Goal: Task Accomplishment & Management: Manage account settings

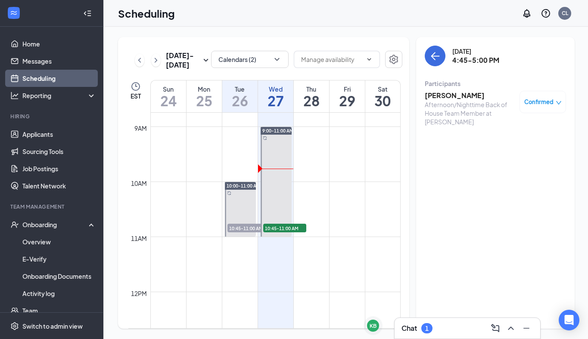
scroll to position [476, 0]
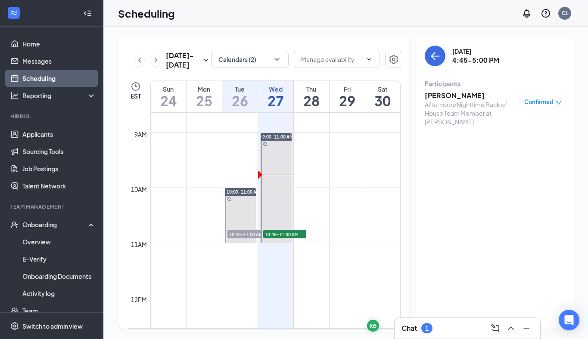
click at [453, 331] on div "Chat 1" at bounding box center [467, 329] width 132 height 14
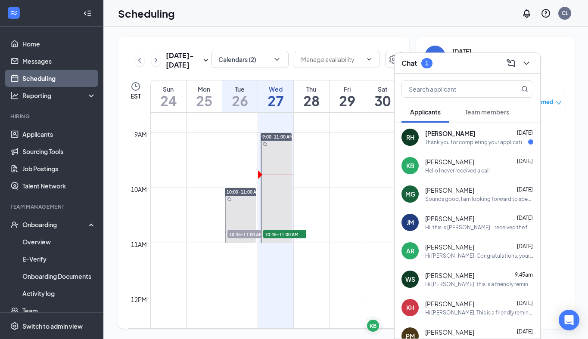
click at [481, 112] on span "Team members" at bounding box center [487, 112] width 44 height 8
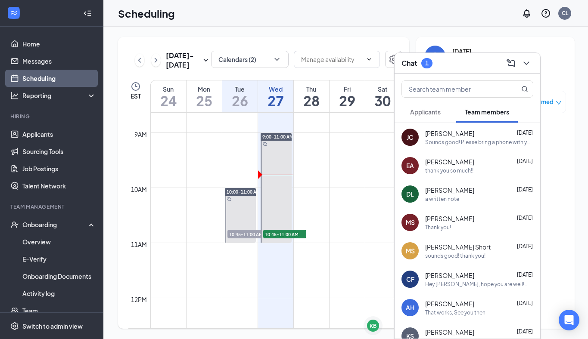
click at [464, 62] on div "Chat 1" at bounding box center [467, 62] width 132 height 13
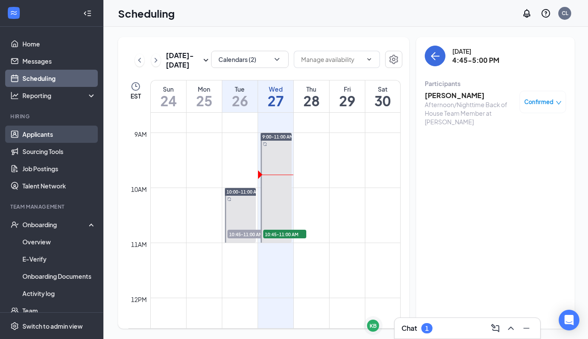
click at [48, 132] on link "Applicants" at bounding box center [59, 134] width 74 height 17
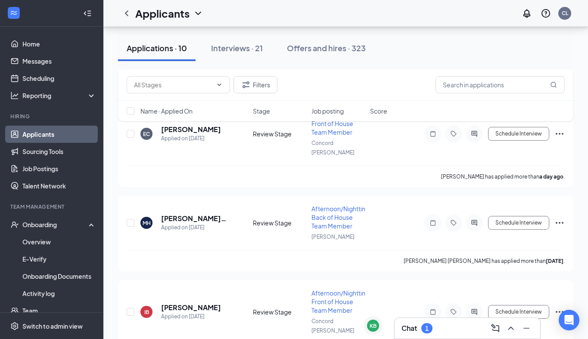
scroll to position [19, 0]
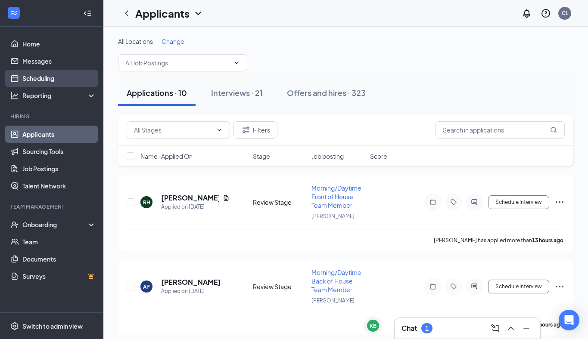
click at [59, 77] on link "Scheduling" at bounding box center [59, 78] width 74 height 17
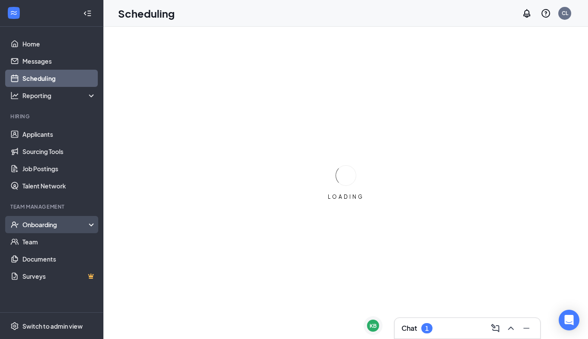
click at [37, 225] on div "Onboarding" at bounding box center [55, 224] width 66 height 9
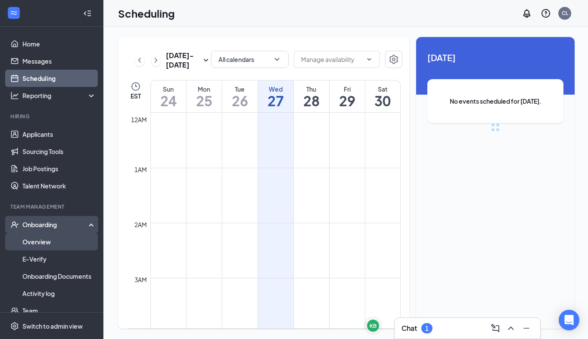
scroll to position [423, 0]
click at [36, 239] on link "Overview" at bounding box center [59, 241] width 74 height 17
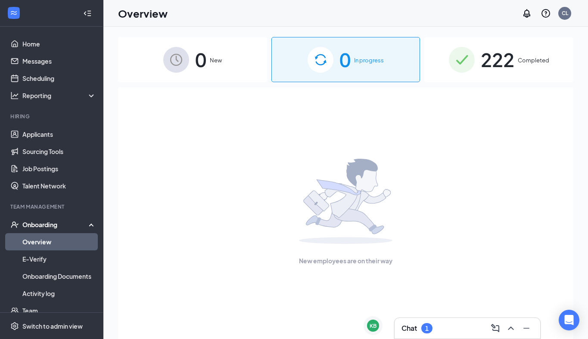
click at [472, 65] on img at bounding box center [462, 60] width 26 height 26
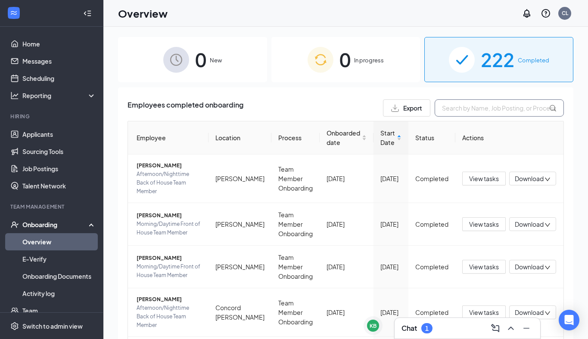
click at [453, 105] on input "text" at bounding box center [498, 107] width 129 height 17
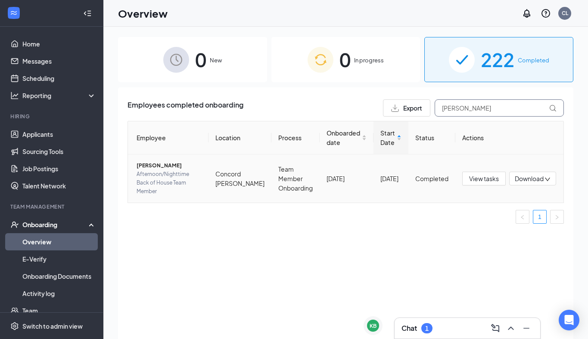
type input "[PERSON_NAME]"
click at [158, 166] on span "[PERSON_NAME]" at bounding box center [168, 165] width 65 height 9
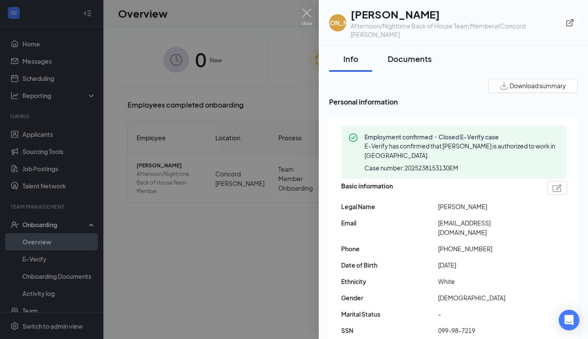
click at [404, 53] on div "Documents" at bounding box center [410, 58] width 44 height 11
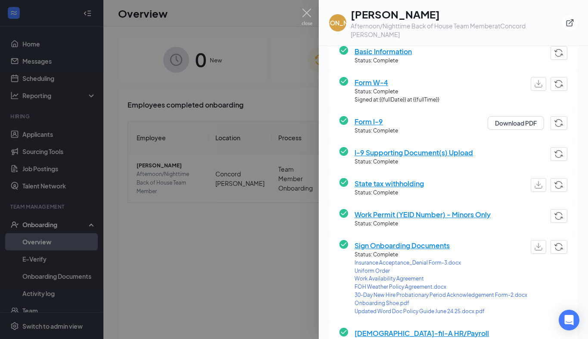
scroll to position [82, 0]
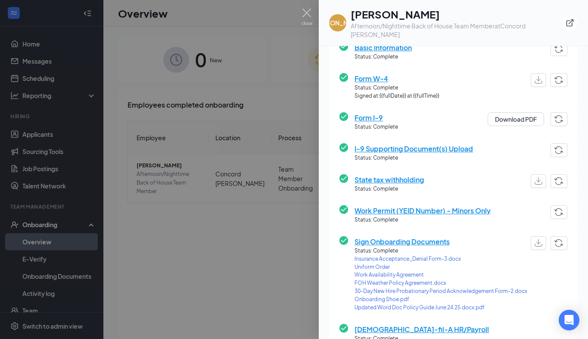
click at [371, 236] on span "Sign Onboarding Documents" at bounding box center [440, 241] width 173 height 11
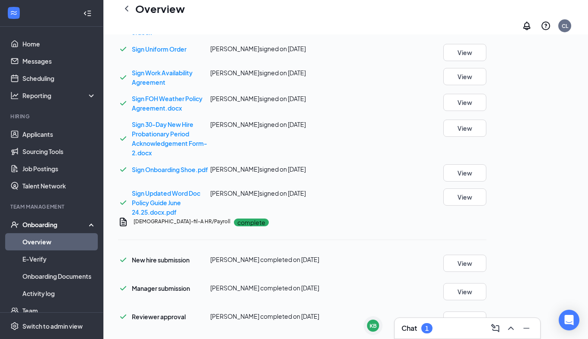
scroll to position [568, 0]
click at [486, 61] on button "View" at bounding box center [464, 52] width 43 height 17
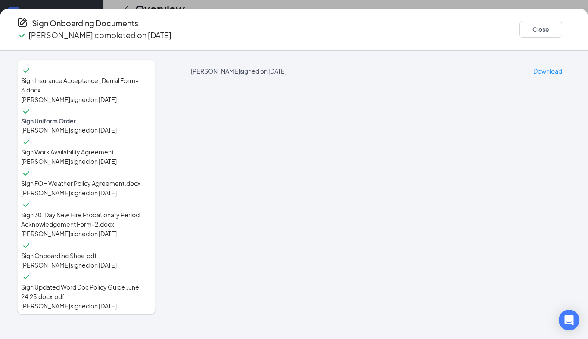
scroll to position [5, 0]
click at [519, 31] on button "Close" at bounding box center [540, 29] width 43 height 17
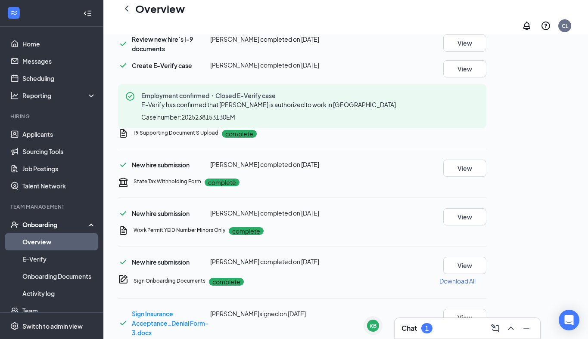
scroll to position [22, 0]
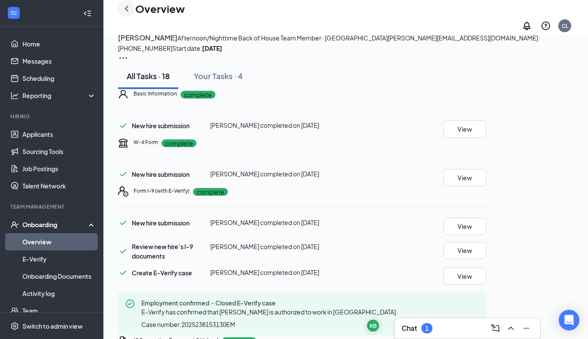
click at [128, 10] on icon "ChevronLeft" at bounding box center [126, 8] width 10 height 10
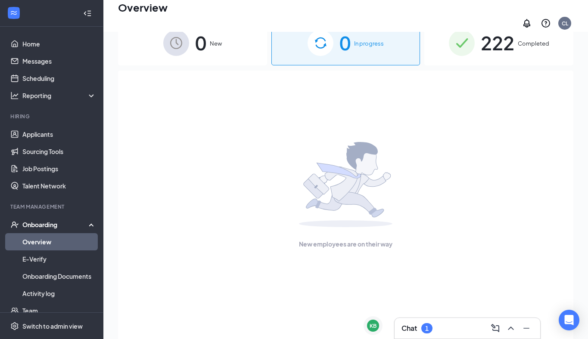
click at [439, 48] on div "222 Completed" at bounding box center [498, 42] width 149 height 45
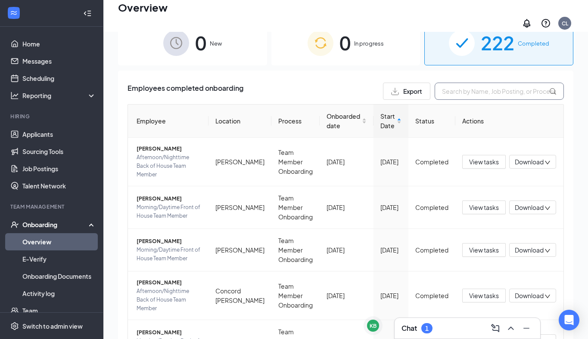
click at [448, 85] on input "text" at bounding box center [498, 91] width 129 height 17
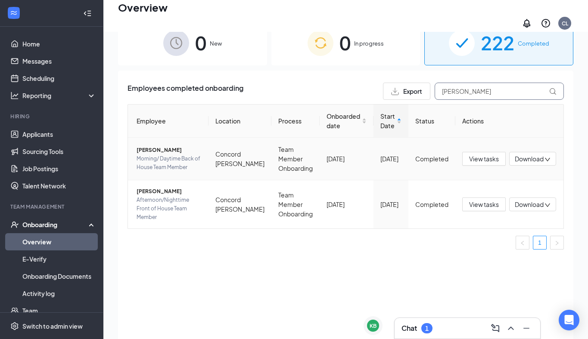
type input "[PERSON_NAME]"
click at [165, 146] on span "[PERSON_NAME]" at bounding box center [168, 150] width 65 height 9
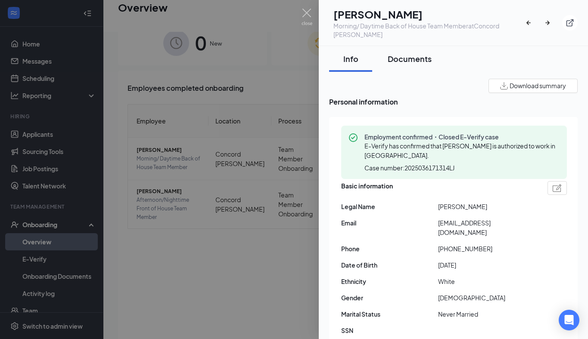
click at [409, 59] on div "Documents" at bounding box center [410, 58] width 44 height 11
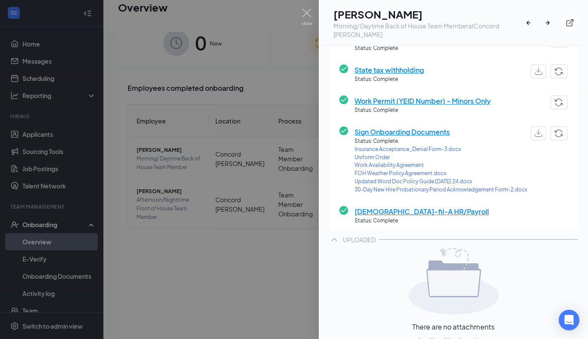
scroll to position [197, 0]
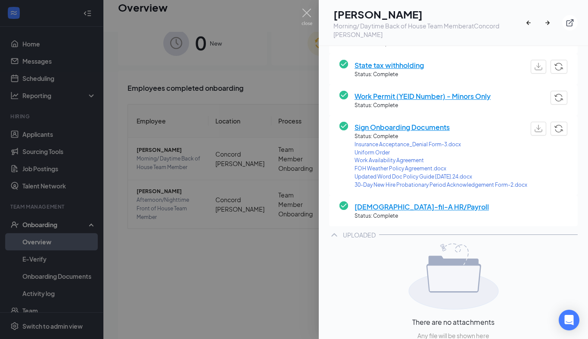
click at [367, 126] on span "Sign Onboarding Documents" at bounding box center [440, 127] width 173 height 11
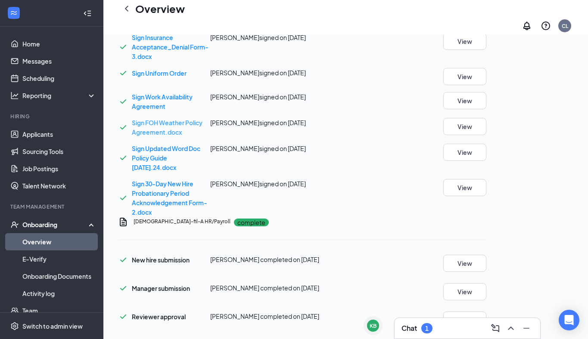
scroll to position [591, 0]
click at [486, 85] on button "View" at bounding box center [464, 76] width 43 height 17
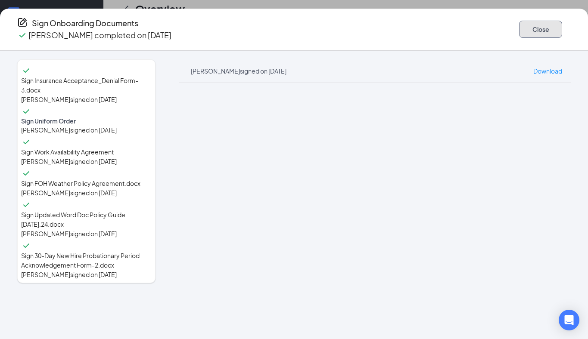
click at [519, 27] on button "Close" at bounding box center [540, 29] width 43 height 17
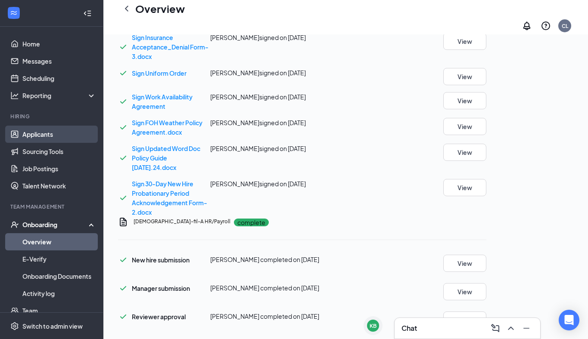
click at [39, 137] on link "Applicants" at bounding box center [59, 134] width 74 height 17
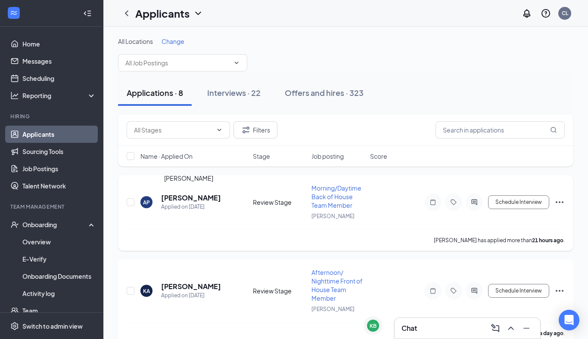
click at [181, 197] on h5 "[PERSON_NAME]" at bounding box center [191, 197] width 60 height 9
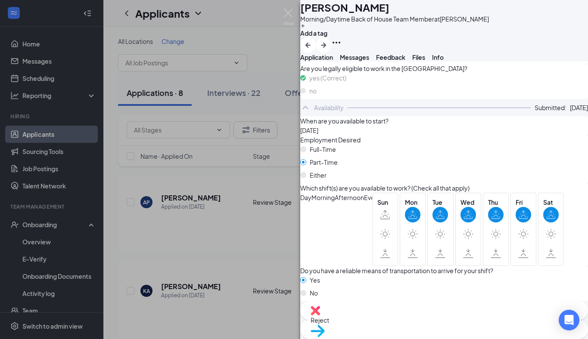
scroll to position [817, 0]
click at [474, 338] on span "Move to stage" at bounding box center [443, 342] width 267 height 9
type input "[DATE]"
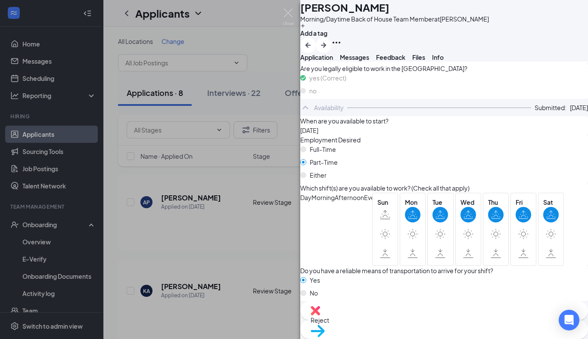
click at [281, 13] on div "AP [PERSON_NAME] Morning/Daytime Back of House Team Member at [PERSON_NAME] Add…" at bounding box center [294, 169] width 588 height 339
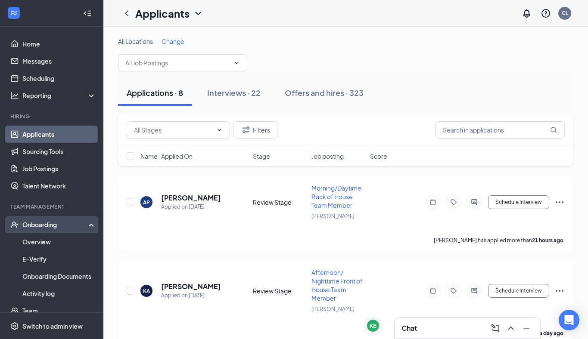
scroll to position [45, 0]
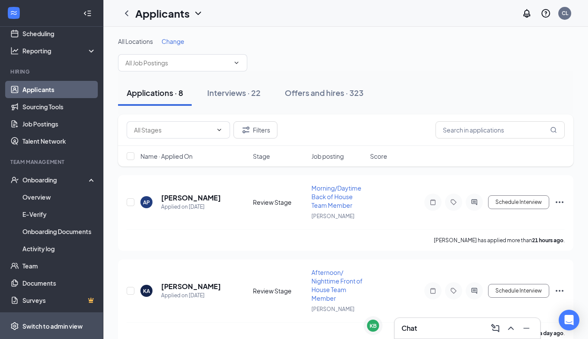
click at [39, 328] on div "Switch to admin view" at bounding box center [52, 326] width 60 height 9
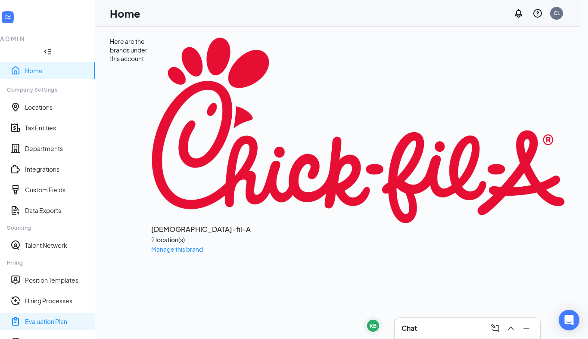
scroll to position [59, 0]
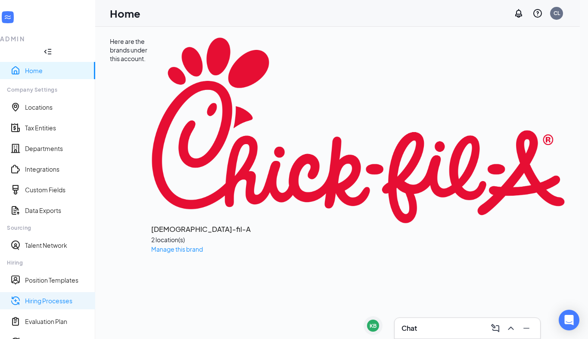
click at [52, 297] on link "Hiring Processes" at bounding box center [56, 301] width 63 height 9
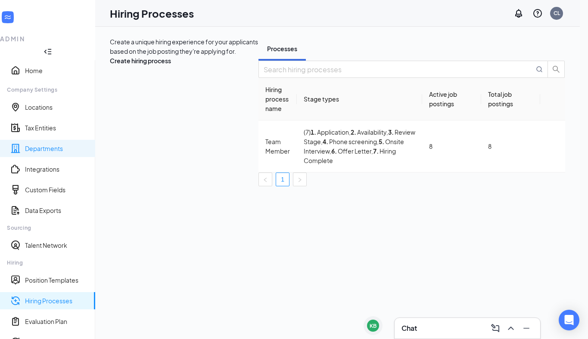
click at [52, 144] on link "Departments" at bounding box center [56, 148] width 63 height 9
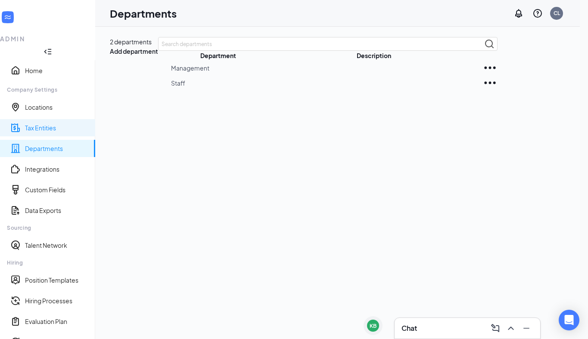
click at [59, 124] on link "Tax Entities" at bounding box center [56, 128] width 63 height 9
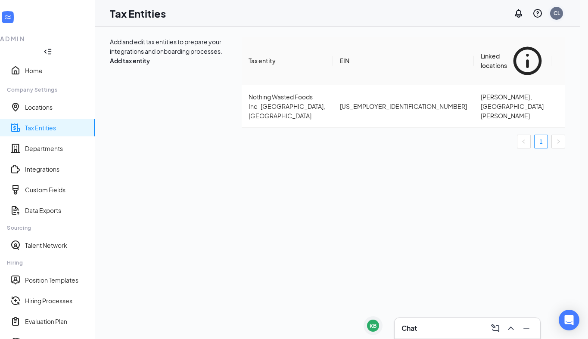
click at [560, 10] on div "CL" at bounding box center [556, 12] width 6 height 7
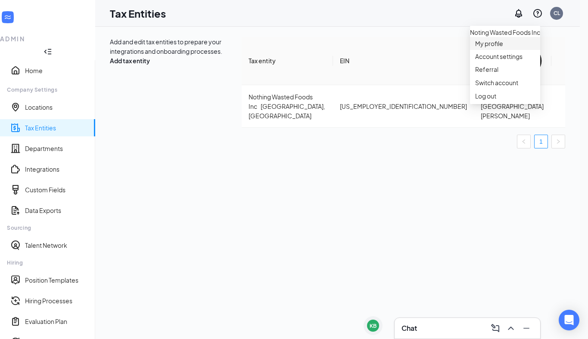
click at [482, 48] on link "My profile" at bounding box center [505, 43] width 60 height 9
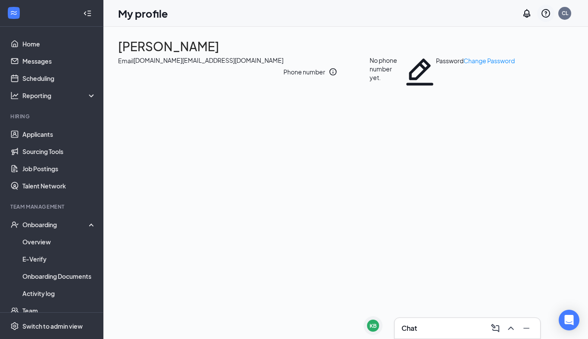
click at [546, 14] on icon "QuestionInfo" at bounding box center [545, 13] width 10 height 10
click at [373, 211] on div "[PERSON_NAME] Email [DOMAIN_NAME][EMAIL_ADDRESS][DOMAIN_NAME] Phone number No p…" at bounding box center [345, 183] width 484 height 313
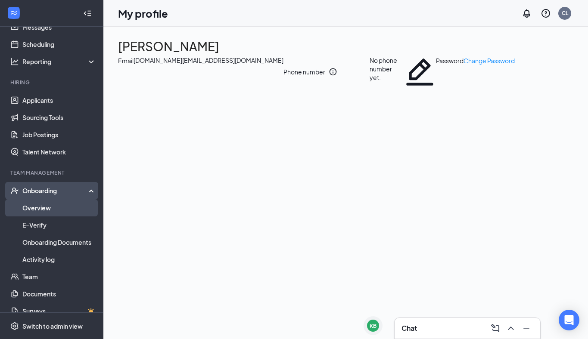
scroll to position [45, 0]
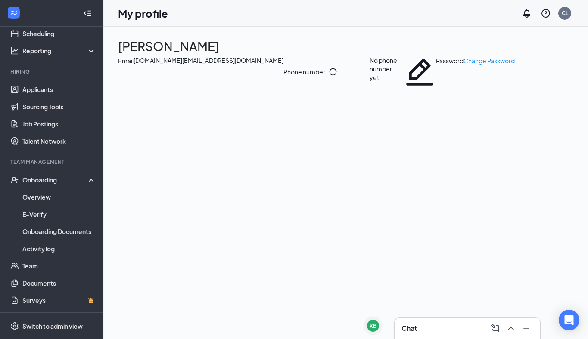
click at [15, 14] on icon "WorkstreamLogo" at bounding box center [13, 13] width 9 height 9
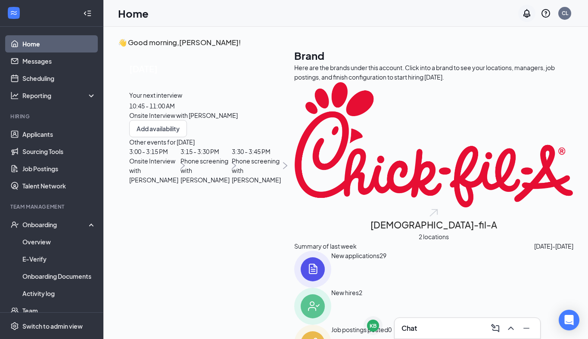
click at [527, 13] on icon "Notifications" at bounding box center [526, 13] width 10 height 10
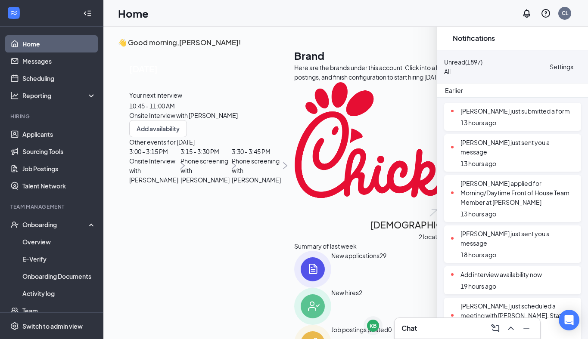
click at [455, 41] on icon "Cross" at bounding box center [452, 43] width 5 height 5
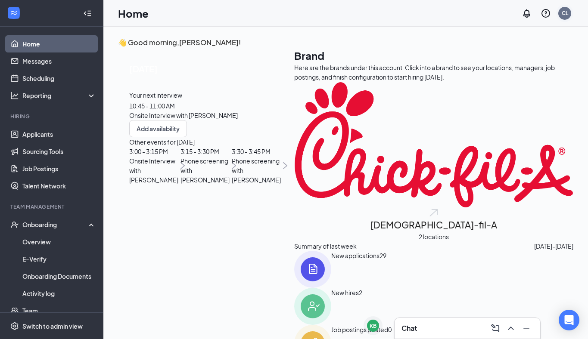
click at [561, 14] on div "CL" at bounding box center [564, 12] width 6 height 7
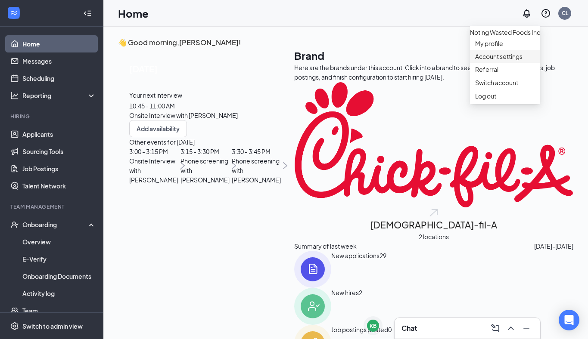
click at [491, 61] on link "Account settings" at bounding box center [505, 56] width 60 height 9
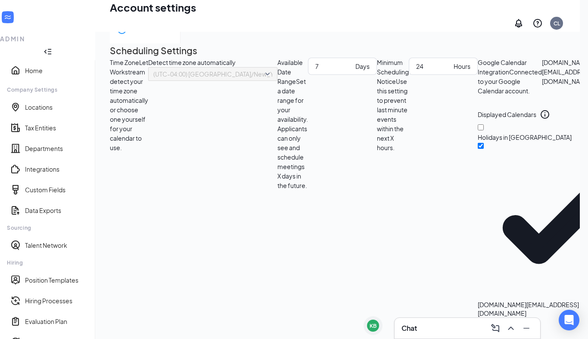
scroll to position [59, 0]
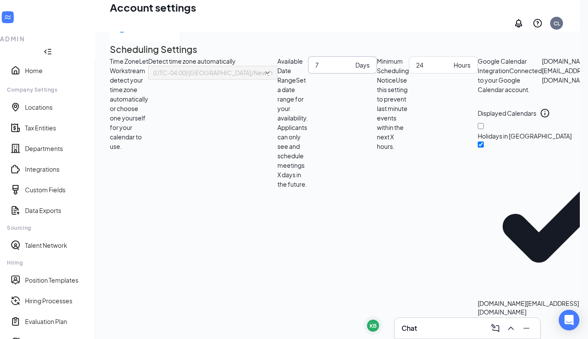
click at [352, 70] on input "7" at bounding box center [333, 64] width 37 height 9
type input "10"
click at [525, 126] on div "Scheduling Notification settings E-verify quiz Scheduling Settings Time Zone Le…" at bounding box center [396, 220] width 573 height 473
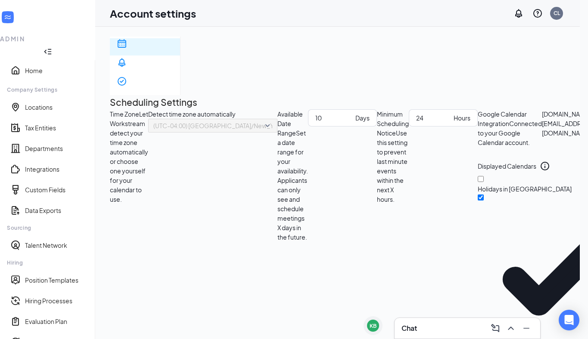
scroll to position [0, 0]
click at [25, 66] on link "Home" at bounding box center [56, 70] width 63 height 9
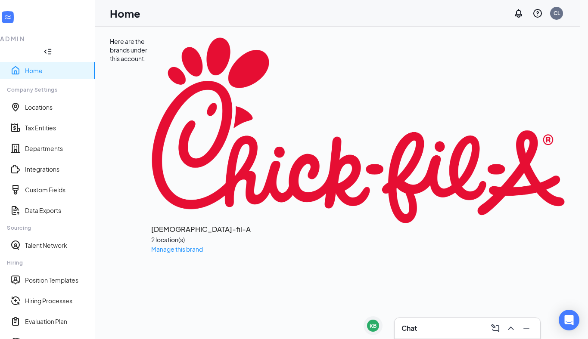
click at [52, 47] on icon "Collapse" at bounding box center [47, 51] width 9 height 9
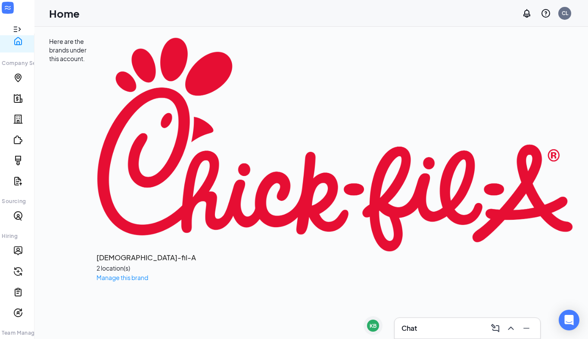
click at [96, 101] on img at bounding box center [334, 144] width 477 height 215
click at [18, 25] on icon "Expand" at bounding box center [17, 29] width 9 height 9
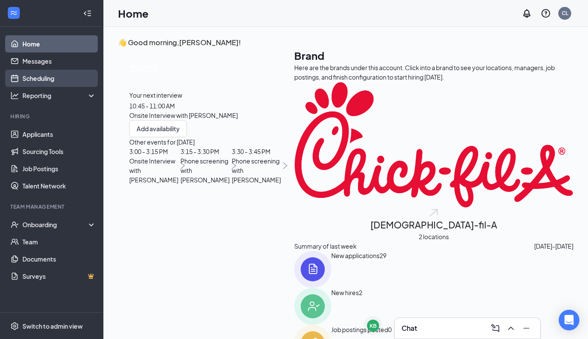
click at [44, 77] on link "Scheduling" at bounding box center [59, 78] width 74 height 17
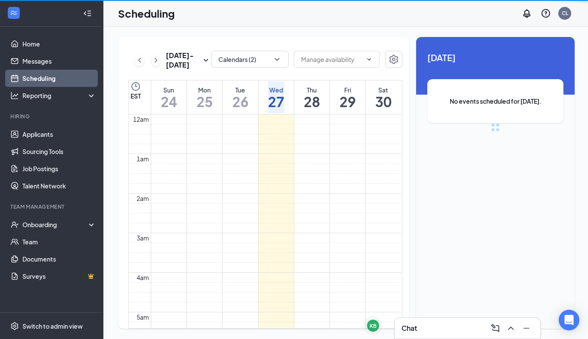
scroll to position [423, 0]
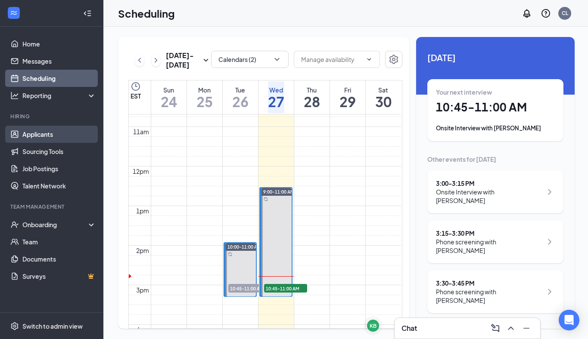
click at [43, 140] on link "Applicants" at bounding box center [59, 134] width 74 height 17
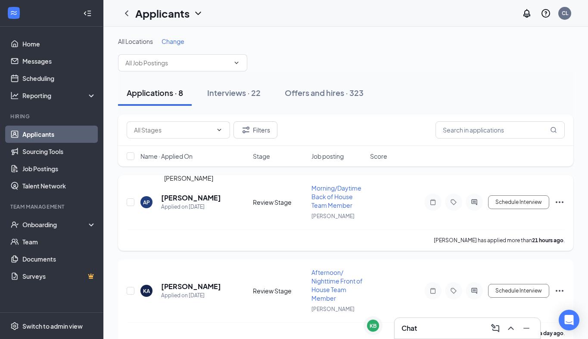
click at [176, 198] on h5 "[PERSON_NAME]" at bounding box center [191, 197] width 60 height 9
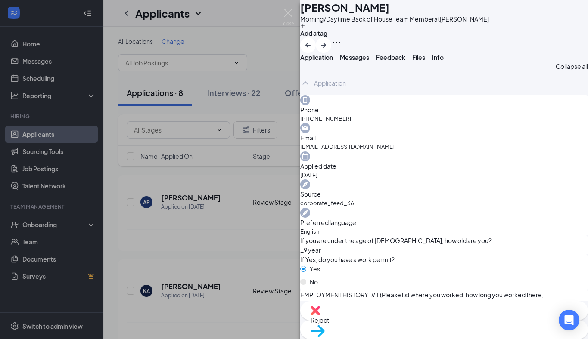
click at [463, 338] on span "Move to stage" at bounding box center [443, 342] width 267 height 9
radio input "false"
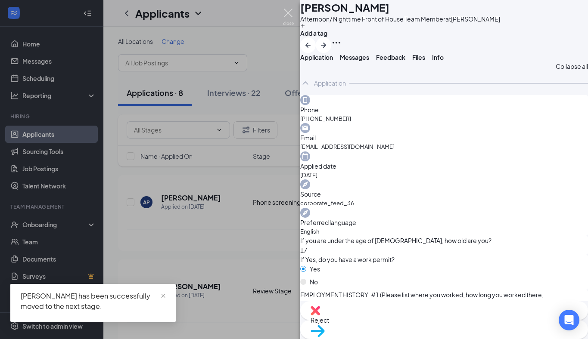
click at [285, 13] on img at bounding box center [288, 17] width 11 height 17
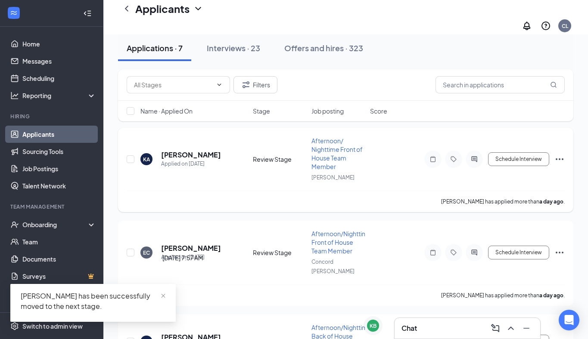
scroll to position [158, 0]
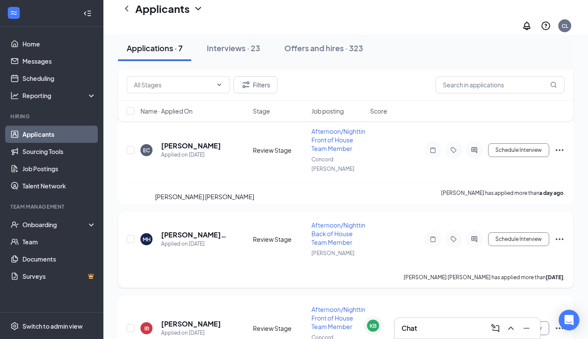
click at [179, 230] on h5 "[PERSON_NAME] [PERSON_NAME]" at bounding box center [195, 234] width 68 height 9
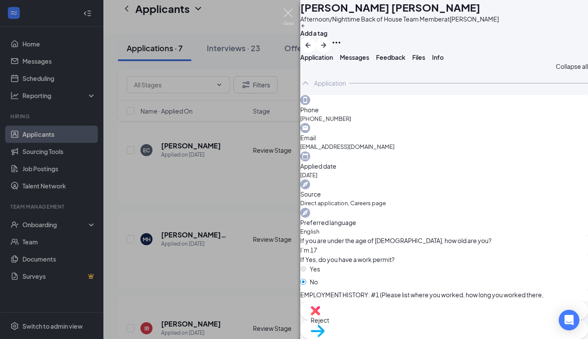
click at [288, 10] on img at bounding box center [288, 17] width 11 height 17
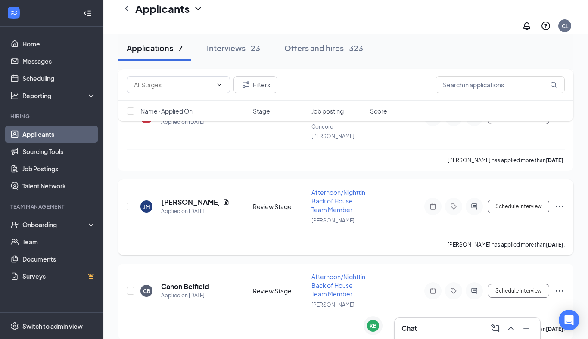
scroll to position [363, 0]
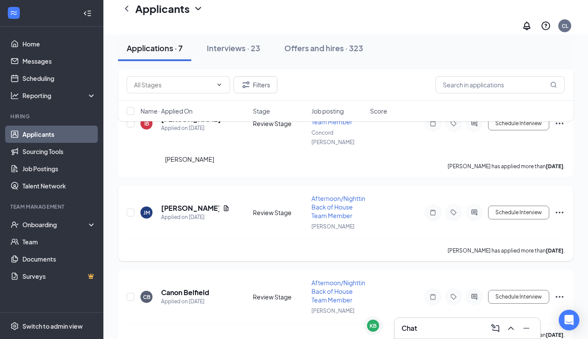
click at [177, 204] on h5 "[PERSON_NAME]" at bounding box center [190, 208] width 58 height 9
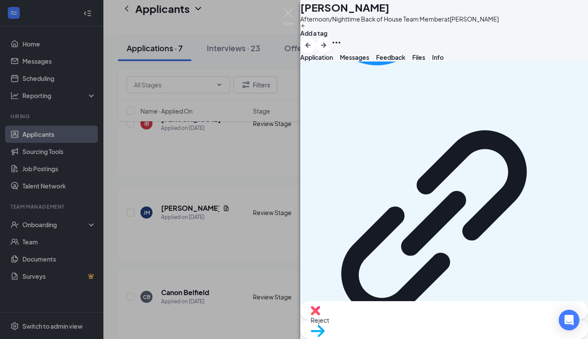
scroll to position [930, 0]
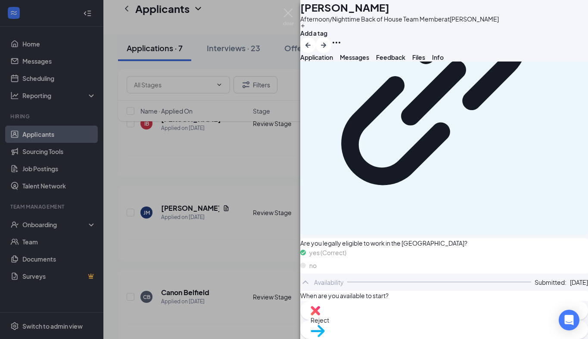
click at [391, 320] on div "Reject" at bounding box center [444, 310] width 288 height 19
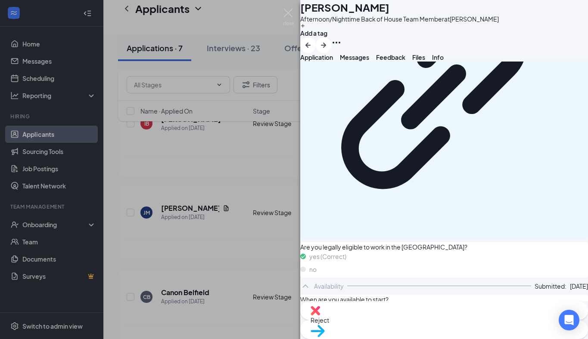
checkbox input "true"
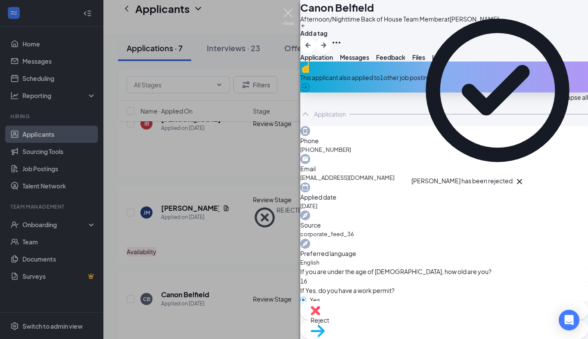
click at [293, 11] on img at bounding box center [288, 17] width 11 height 17
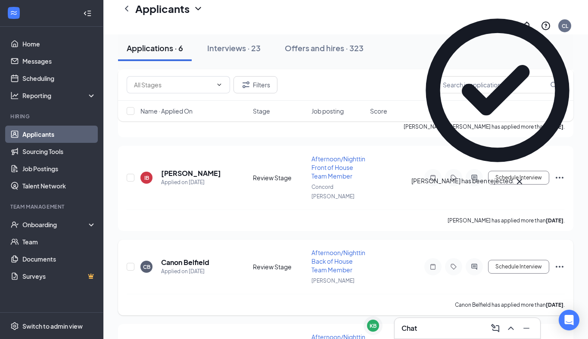
scroll to position [308, 0]
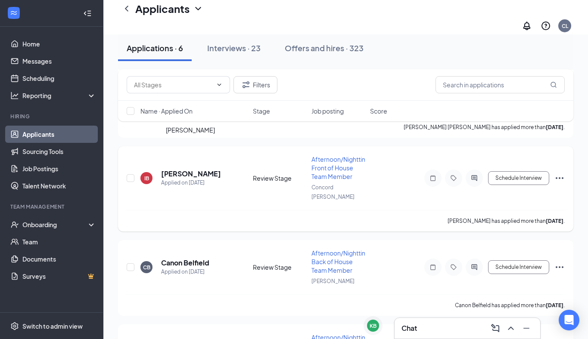
click at [179, 169] on h5 "[PERSON_NAME]" at bounding box center [191, 173] width 60 height 9
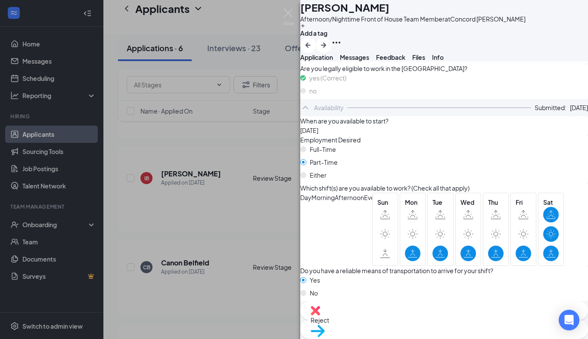
scroll to position [760, 0]
click at [392, 320] on div "Reject" at bounding box center [444, 310] width 288 height 19
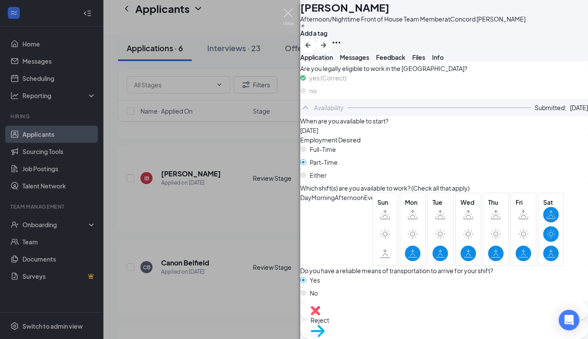
click at [288, 11] on img at bounding box center [288, 17] width 11 height 17
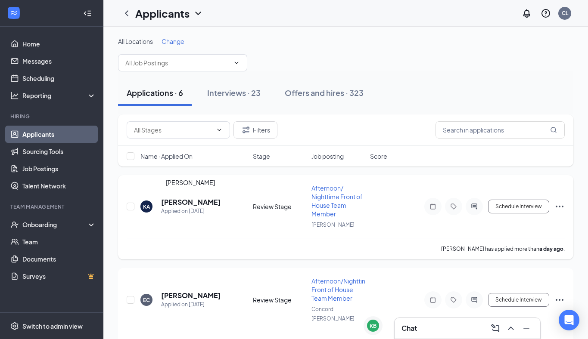
click at [188, 198] on h5 "[PERSON_NAME]" at bounding box center [191, 202] width 60 height 9
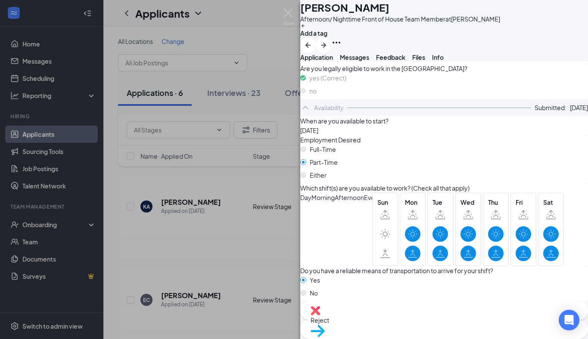
scroll to position [798, 0]
click at [287, 8] on div "KA [PERSON_NAME] Afternoon/ Nighttime Front of House Team Member at [PERSON_NAM…" at bounding box center [294, 169] width 588 height 339
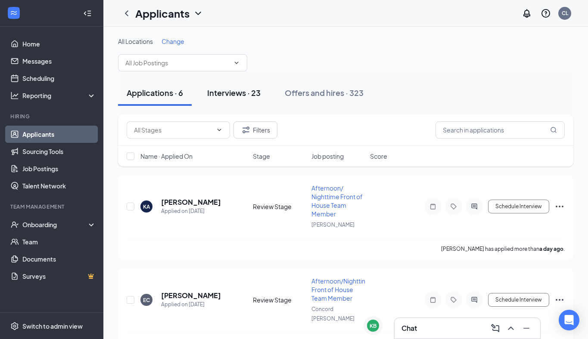
click at [228, 88] on div "Interviews · 23" at bounding box center [233, 92] width 53 height 11
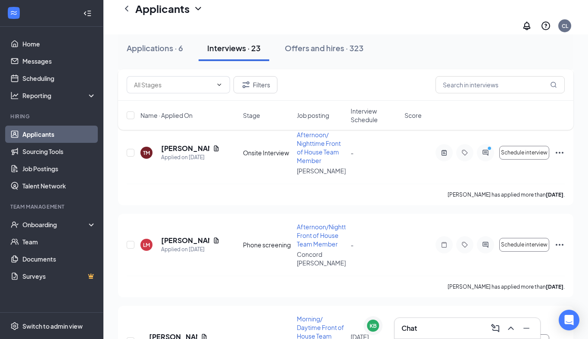
scroll to position [1803, 0]
click at [178, 333] on h5 "[PERSON_NAME]" at bounding box center [173, 337] width 48 height 9
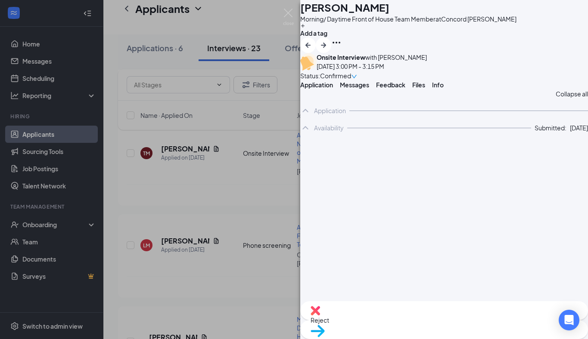
click at [405, 89] on span "Feedback" at bounding box center [390, 85] width 29 height 8
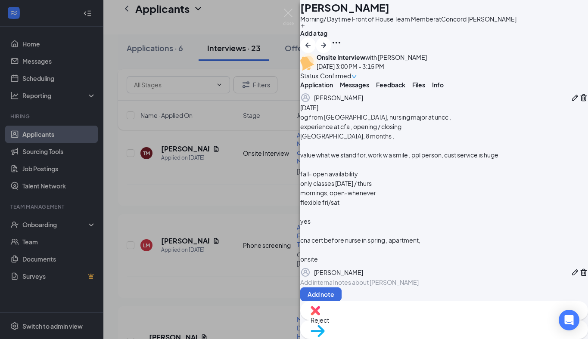
scroll to position [295, 0]
click at [289, 12] on img at bounding box center [288, 17] width 11 height 17
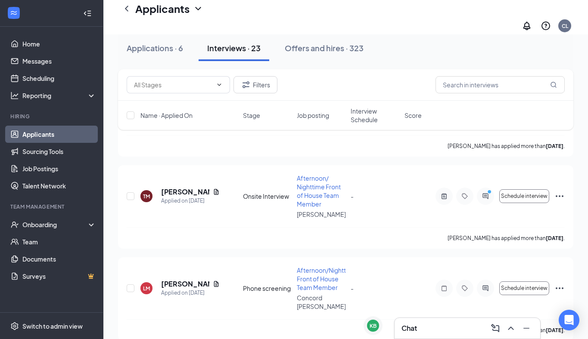
scroll to position [1726, 0]
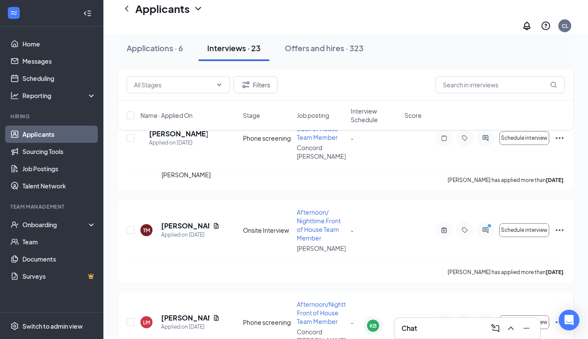
click at [167, 313] on h5 "[PERSON_NAME]" at bounding box center [185, 317] width 48 height 9
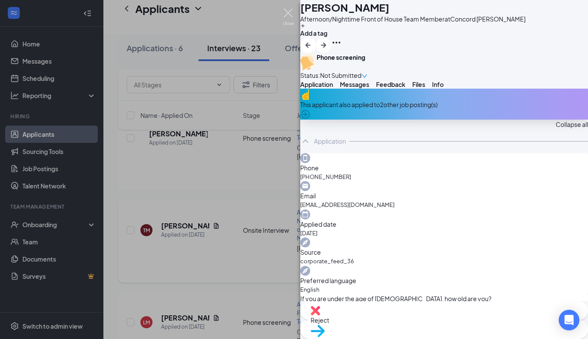
click at [284, 19] on img at bounding box center [288, 17] width 11 height 17
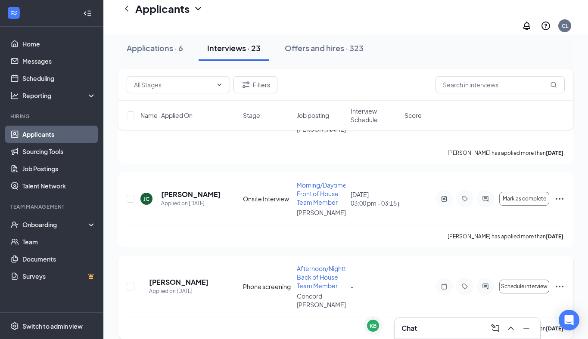
scroll to position [1580, 0]
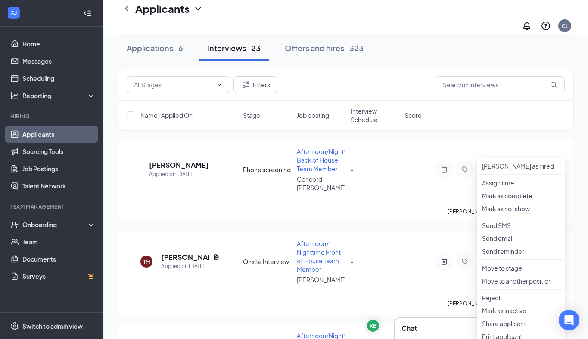
scroll to position [1597, 0]
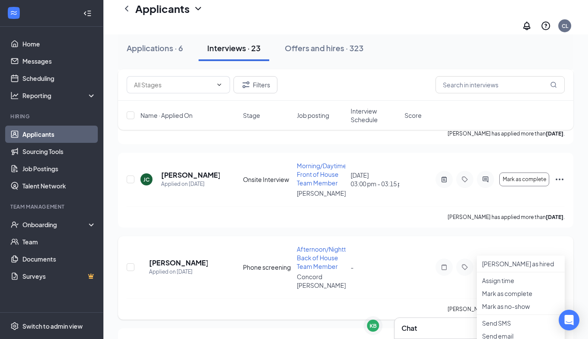
click at [413, 298] on div "[PERSON_NAME] has applied more than [DATE] ." at bounding box center [346, 309] width 438 height 22
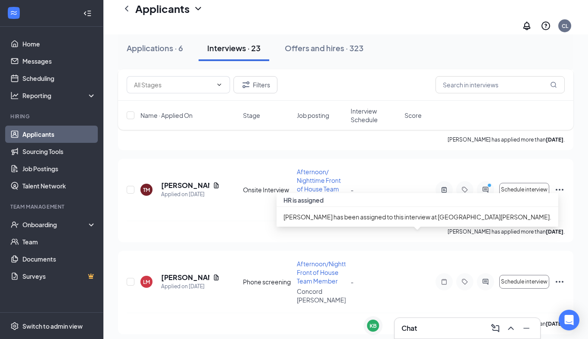
scroll to position [1744, 0]
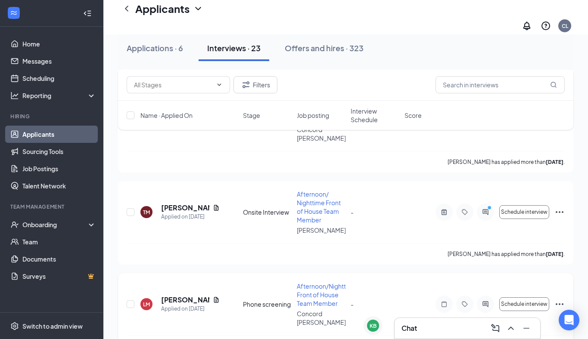
click at [560, 299] on icon "Ellipses" at bounding box center [559, 304] width 10 height 10
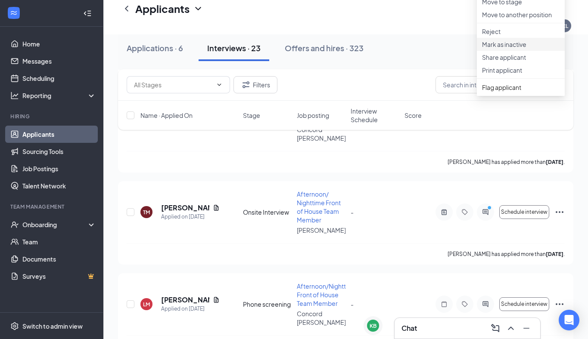
click at [513, 49] on p "Mark as inactive" at bounding box center [521, 44] width 78 height 9
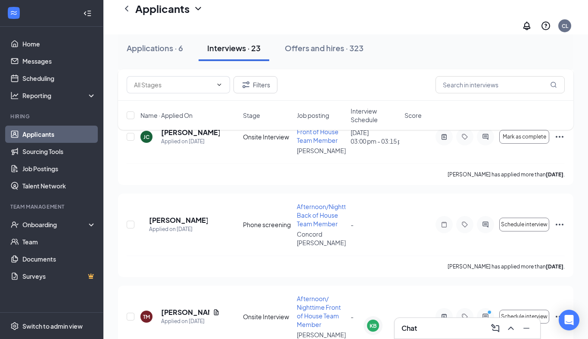
scroll to position [1630, 0]
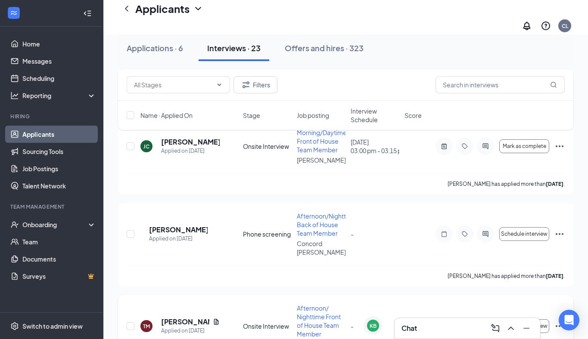
click at [561, 321] on icon "Ellipses" at bounding box center [559, 326] width 10 height 10
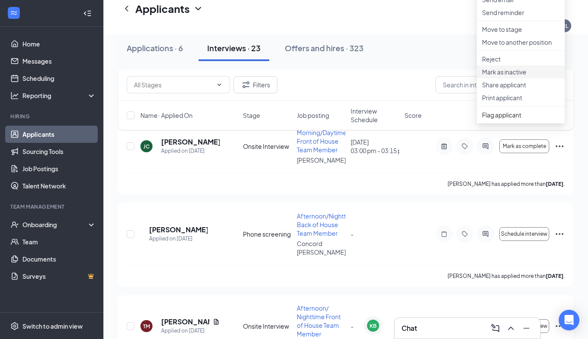
click at [525, 76] on p "Mark as inactive" at bounding box center [521, 72] width 78 height 9
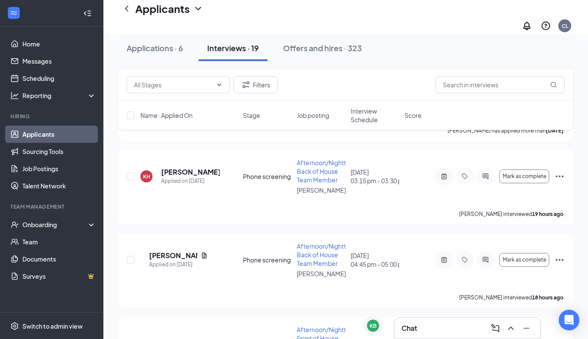
scroll to position [795, 0]
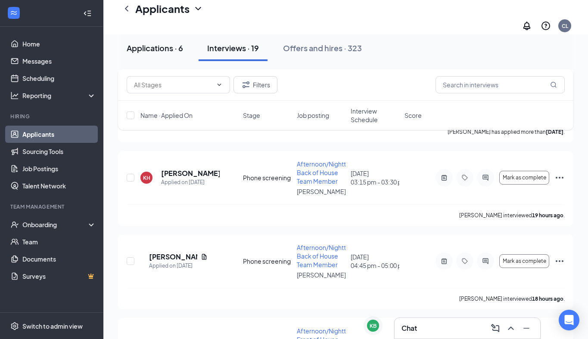
click at [155, 49] on div "Applications · 6" at bounding box center [155, 48] width 56 height 11
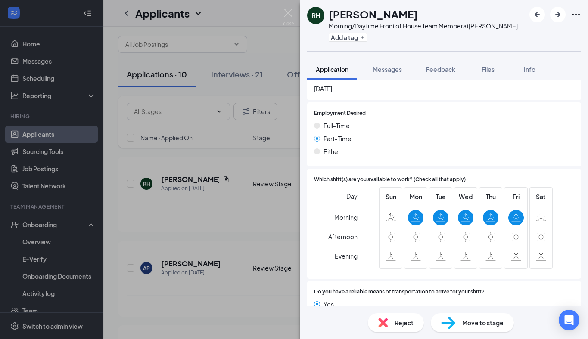
scroll to position [770, 0]
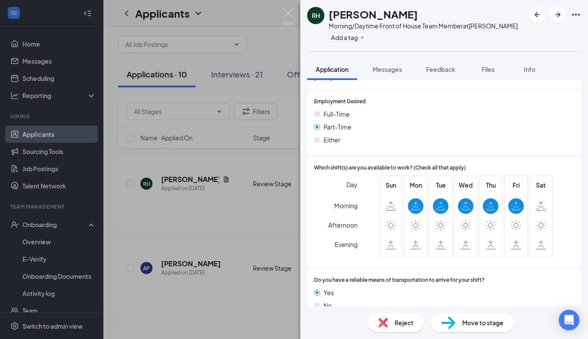
click at [389, 326] on div "Reject" at bounding box center [396, 322] width 56 height 19
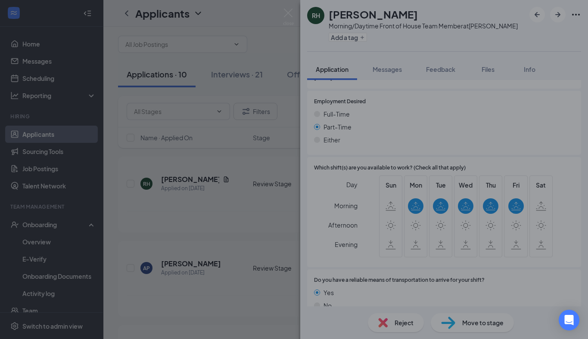
scroll to position [766, 0]
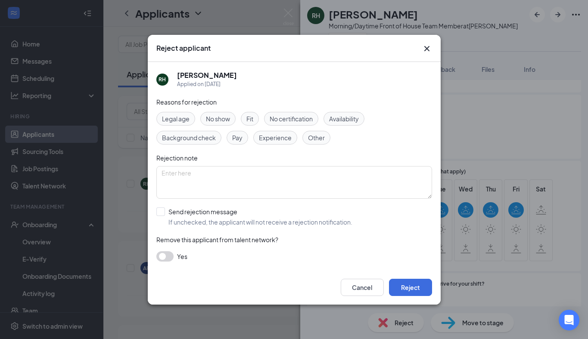
click at [344, 109] on div "Reasons for rejection Legal age No show Fit No certification Availability Backg…" at bounding box center [294, 183] width 276 height 173
click at [340, 116] on span "Availability" at bounding box center [344, 118] width 30 height 9
click at [186, 215] on input "Send rejection message If unchecked, the applicant will not receive a rejection…" at bounding box center [254, 217] width 196 height 19
checkbox input "true"
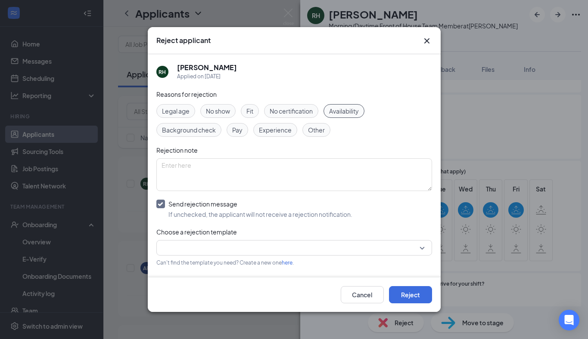
click at [181, 250] on input "search" at bounding box center [290, 248] width 259 height 15
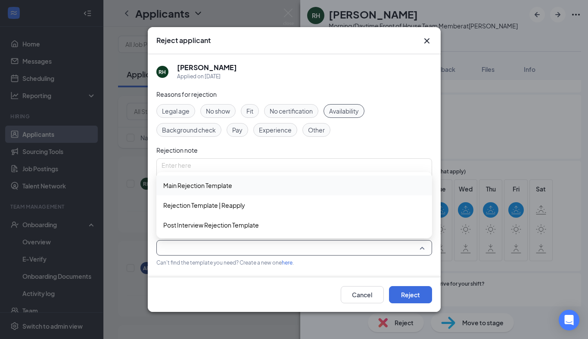
click at [205, 188] on span "Main Rejection Template" at bounding box center [197, 185] width 69 height 9
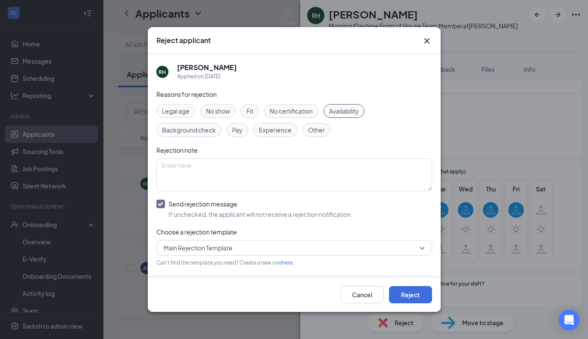
click at [412, 286] on div "Cancel Reject" at bounding box center [294, 295] width 293 height 34
click at [412, 295] on button "Reject" at bounding box center [410, 294] width 43 height 17
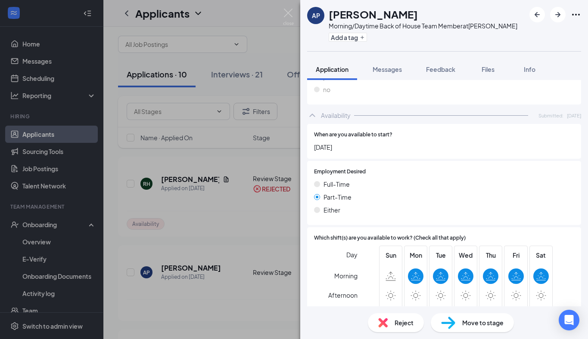
scroll to position [817, 0]
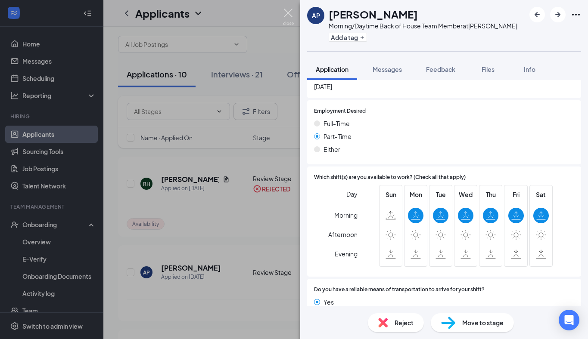
click at [286, 15] on img at bounding box center [288, 17] width 11 height 17
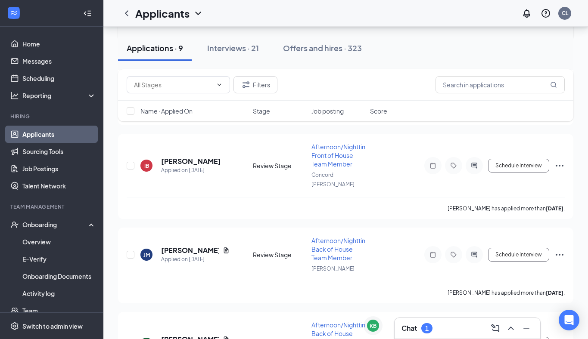
scroll to position [468, 0]
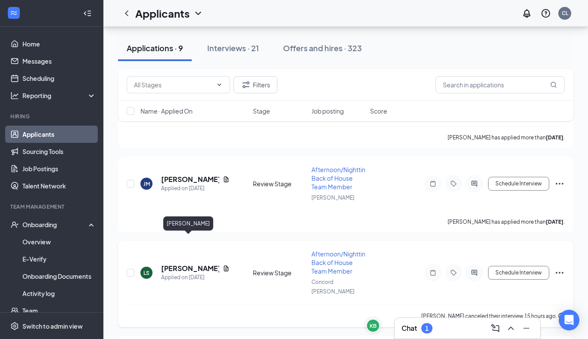
click at [183, 264] on h5 "[PERSON_NAME]" at bounding box center [190, 268] width 58 height 9
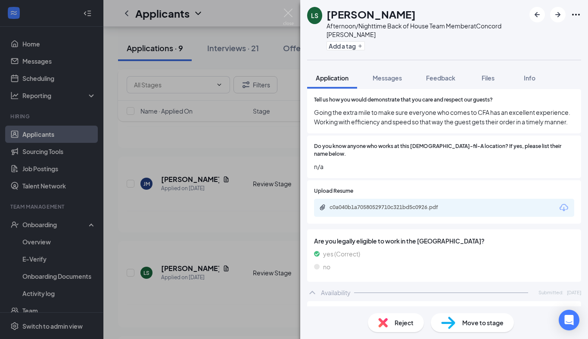
scroll to position [703, 0]
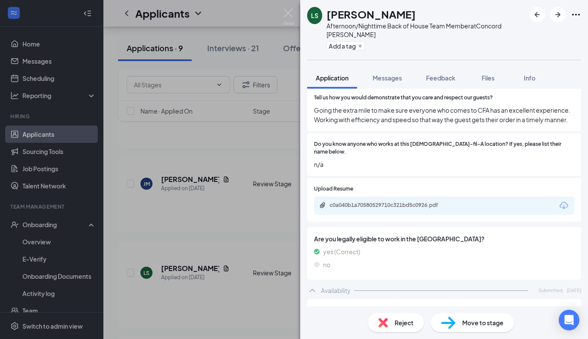
click at [479, 323] on span "Move to stage" at bounding box center [482, 322] width 41 height 9
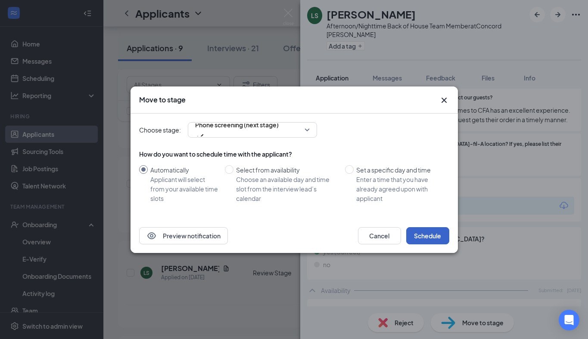
click at [425, 230] on button "Schedule" at bounding box center [427, 235] width 43 height 17
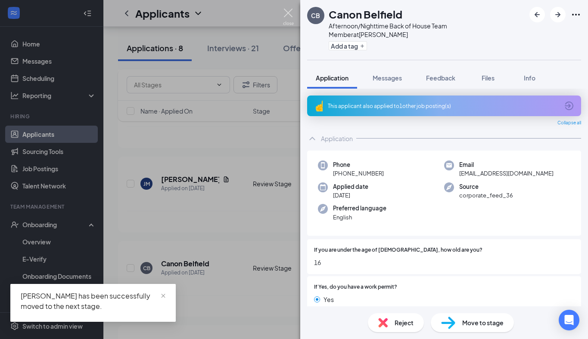
click at [287, 11] on img at bounding box center [288, 17] width 11 height 17
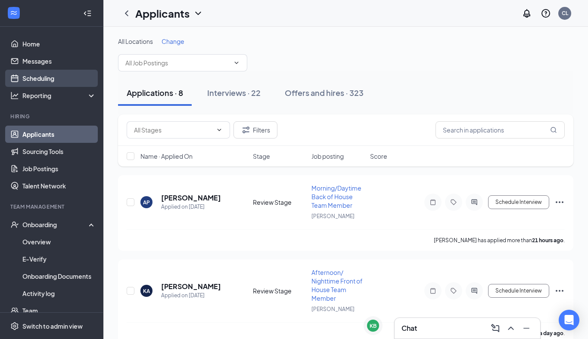
click at [42, 77] on link "Scheduling" at bounding box center [59, 78] width 74 height 17
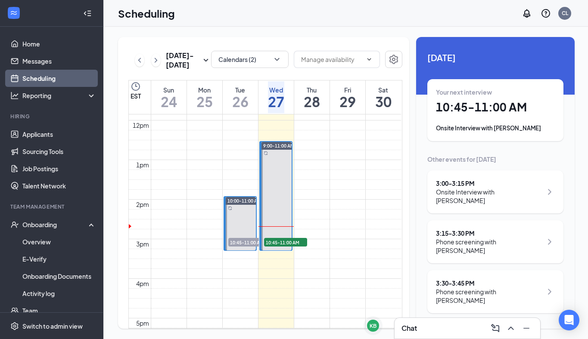
scroll to position [509, 0]
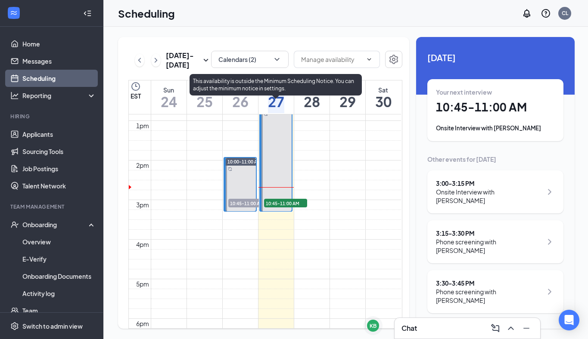
click at [271, 198] on div "10:45-11:00 AM 1" at bounding box center [285, 203] width 45 height 10
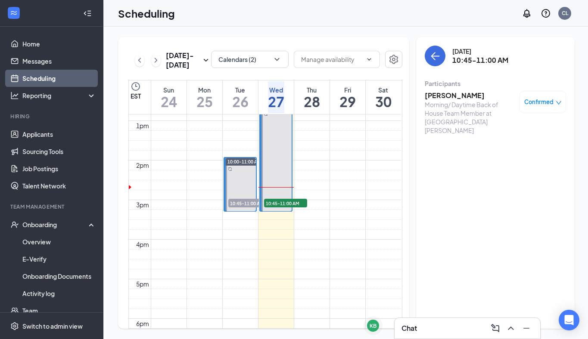
click at [447, 97] on h3 "[PERSON_NAME]" at bounding box center [470, 95] width 90 height 9
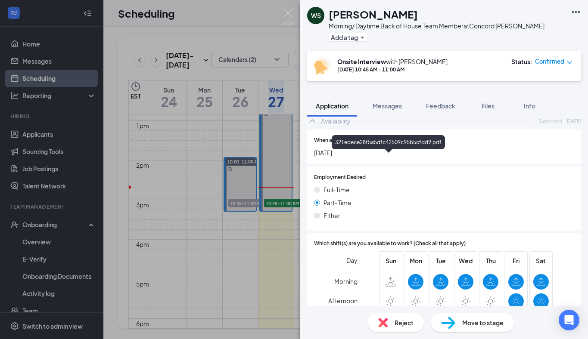
scroll to position [881, 0]
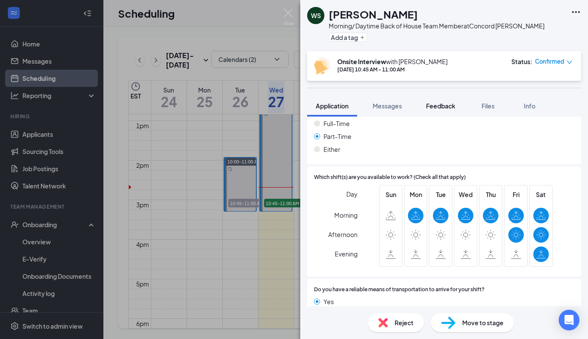
click at [444, 107] on span "Feedback" at bounding box center [440, 106] width 29 height 8
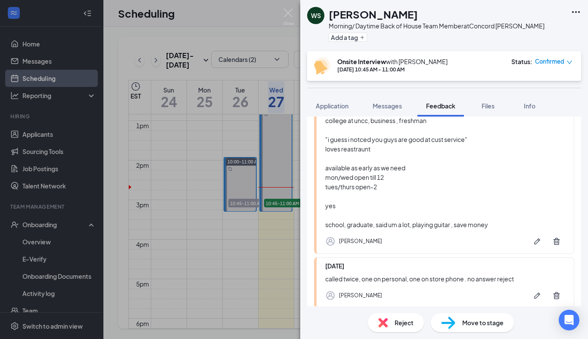
scroll to position [201, 0]
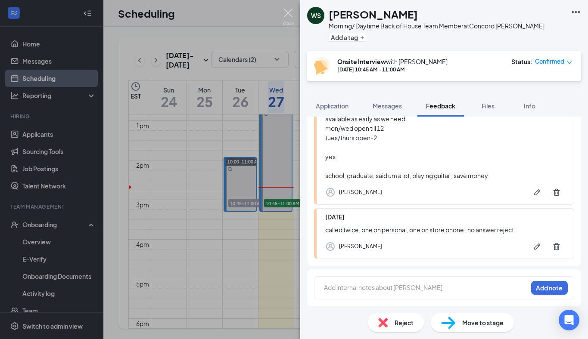
click at [293, 19] on img at bounding box center [288, 17] width 11 height 17
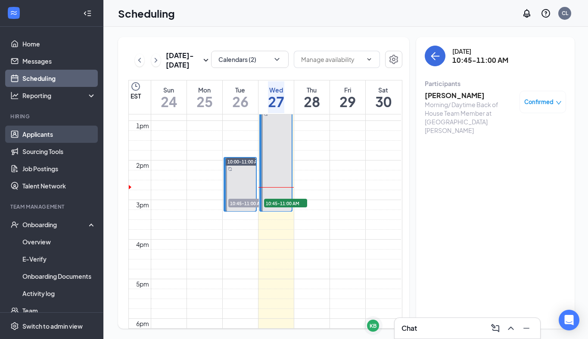
click at [37, 134] on link "Applicants" at bounding box center [59, 134] width 74 height 17
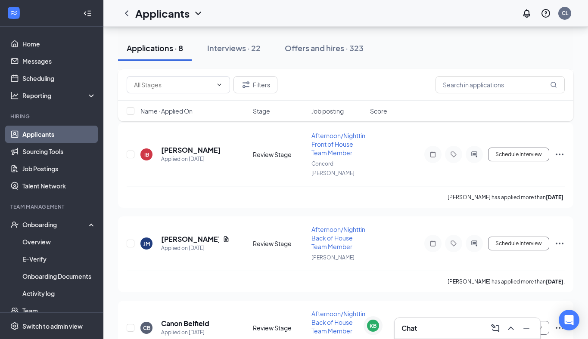
scroll to position [397, 0]
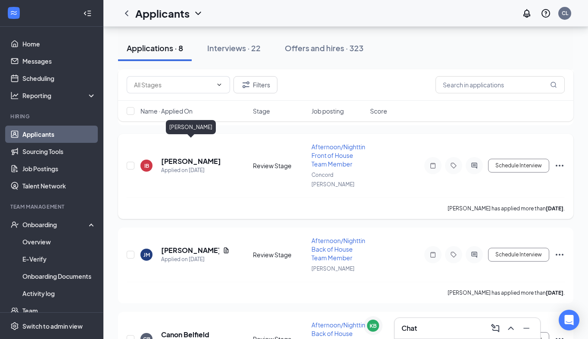
click at [185, 157] on h5 "[PERSON_NAME]" at bounding box center [191, 161] width 60 height 9
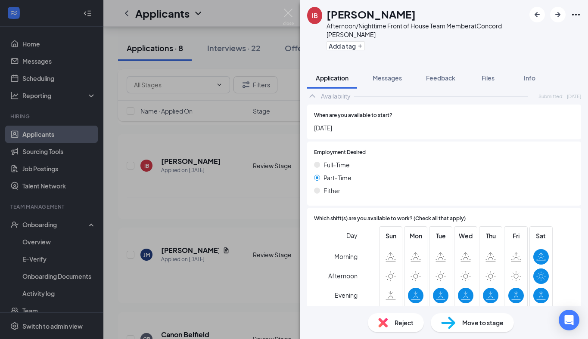
scroll to position [717, 0]
drag, startPoint x: 289, startPoint y: 15, endPoint x: 398, endPoint y: 81, distance: 126.7
click at [285, 16] on img at bounding box center [288, 17] width 11 height 17
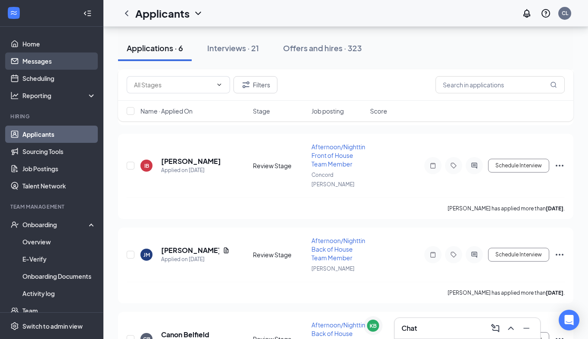
scroll to position [349, 0]
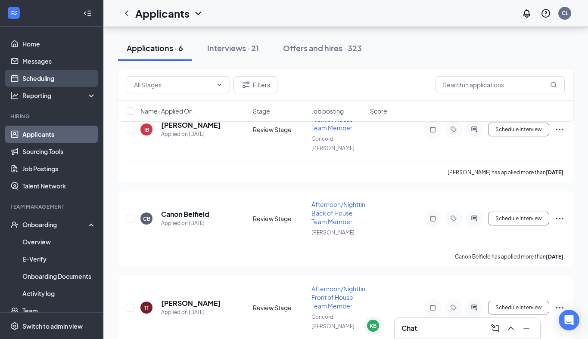
click at [34, 74] on link "Scheduling" at bounding box center [59, 78] width 74 height 17
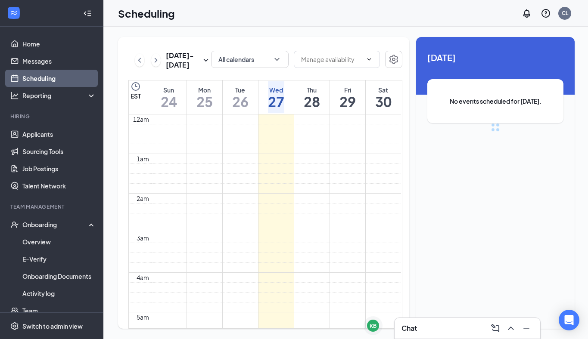
scroll to position [423, 0]
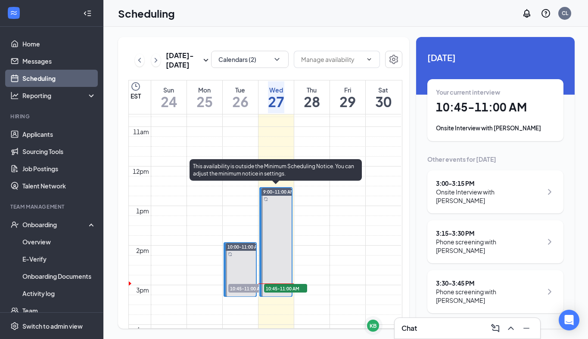
click at [276, 286] on span "10:45-11:00 AM" at bounding box center [285, 288] width 43 height 9
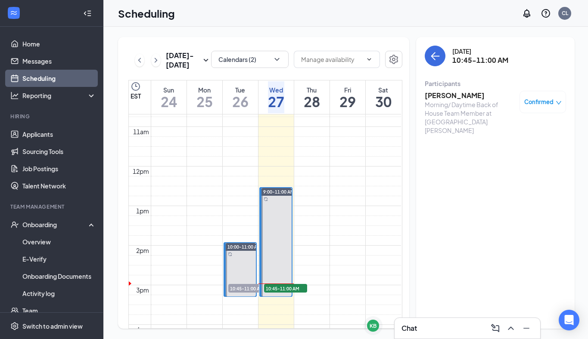
click at [445, 94] on h3 "[PERSON_NAME]" at bounding box center [470, 95] width 90 height 9
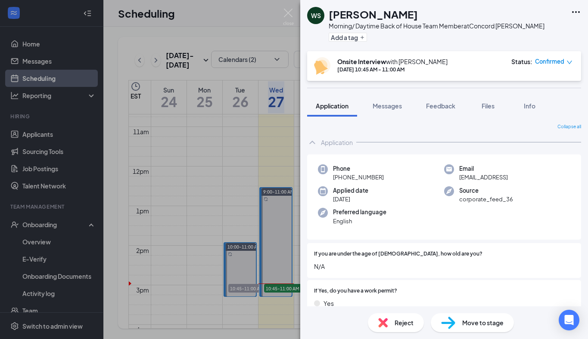
click at [392, 323] on div "Reject" at bounding box center [396, 322] width 56 height 19
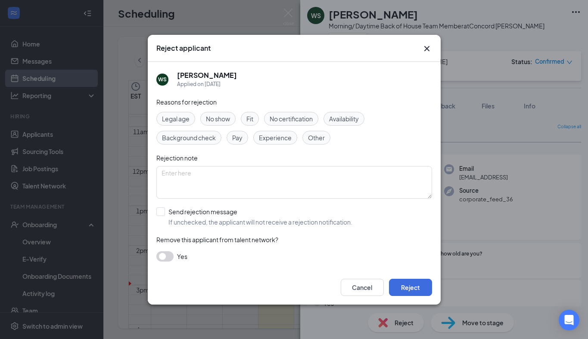
click at [217, 120] on span "No show" at bounding box center [218, 118] width 24 height 9
click at [177, 216] on input "Send rejection message If unchecked, the applicant will not receive a rejection…" at bounding box center [254, 217] width 196 height 19
checkbox input "true"
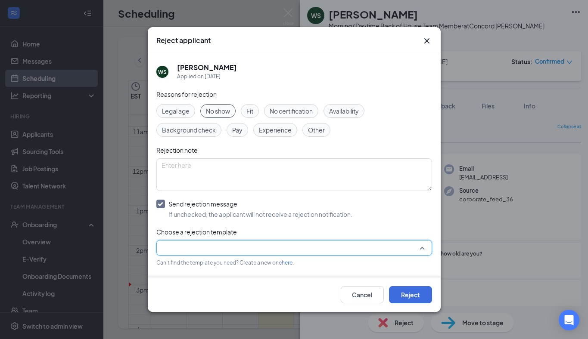
click at [182, 247] on input "search" at bounding box center [290, 248] width 259 height 15
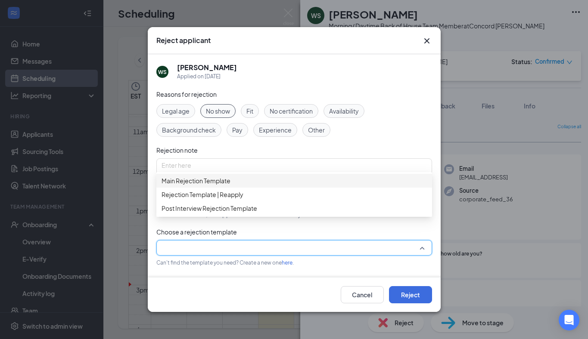
click at [200, 182] on span "Main Rejection Template" at bounding box center [195, 180] width 69 height 9
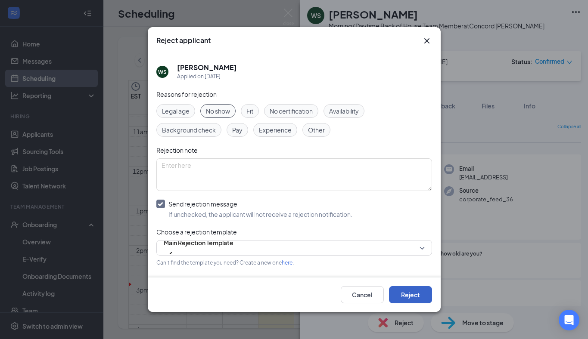
click at [418, 293] on button "Reject" at bounding box center [410, 294] width 43 height 17
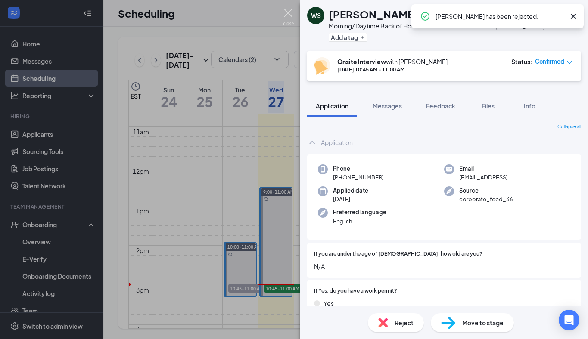
click at [287, 10] on img at bounding box center [288, 17] width 11 height 17
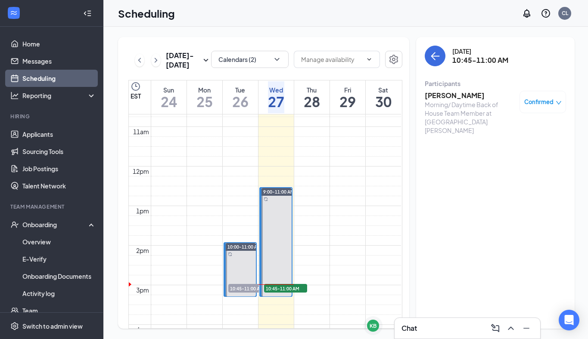
click at [246, 283] on div "10:45-11:00 AM 1" at bounding box center [249, 288] width 45 height 10
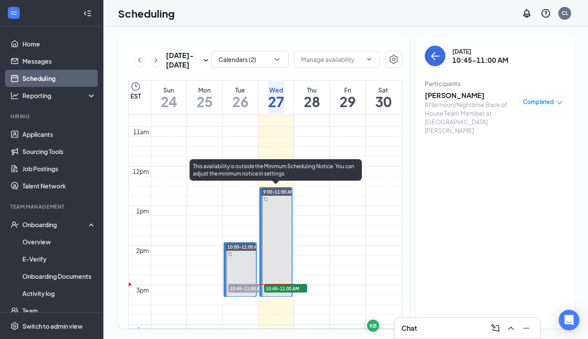
click at [275, 285] on span "10:45-11:00 AM" at bounding box center [285, 288] width 43 height 9
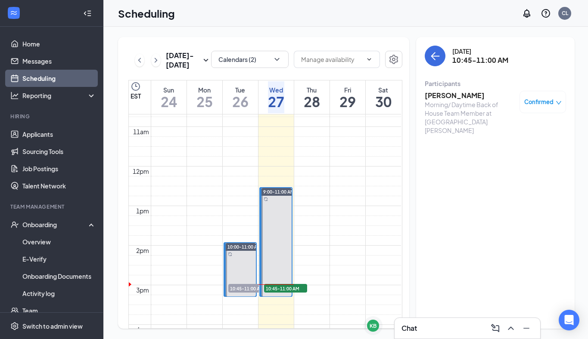
click at [451, 88] on div "William Smith Morning/ Daytime Back of House Team Member at Concord Mills Confi…" at bounding box center [495, 113] width 141 height 50
click at [448, 93] on h3 "[PERSON_NAME]" at bounding box center [470, 95] width 90 height 9
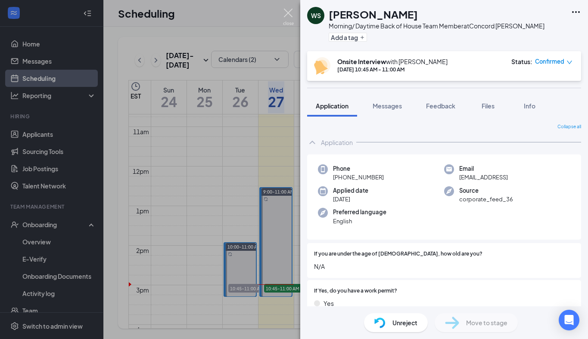
click at [286, 11] on img at bounding box center [288, 17] width 11 height 17
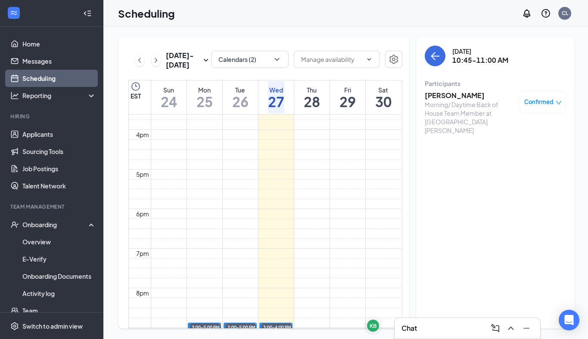
scroll to position [497, 0]
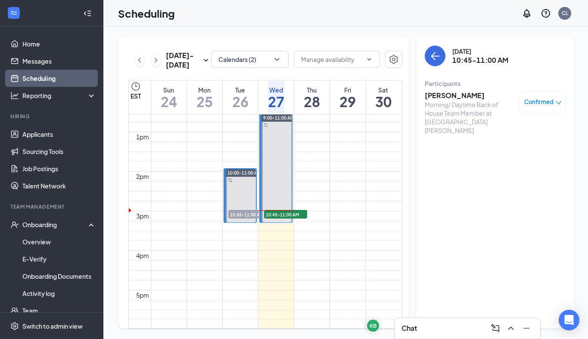
click at [248, 212] on span "10:45-11:00 AM" at bounding box center [249, 214] width 43 height 9
click at [437, 99] on h3 "[PERSON_NAME]" at bounding box center [470, 95] width 90 height 9
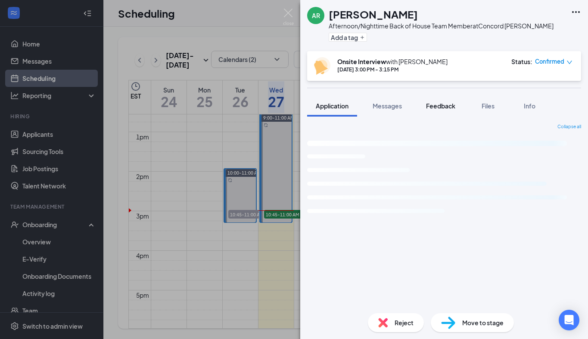
click at [445, 105] on span "Feedback" at bounding box center [440, 106] width 29 height 8
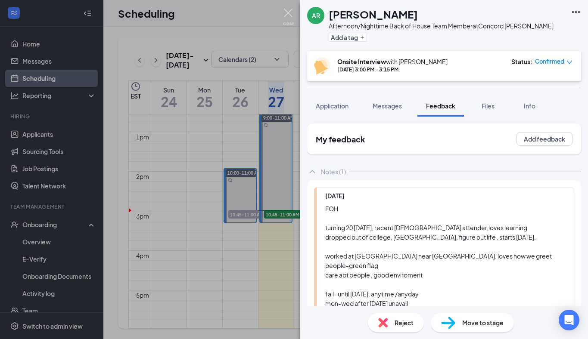
click at [287, 13] on img at bounding box center [288, 17] width 11 height 17
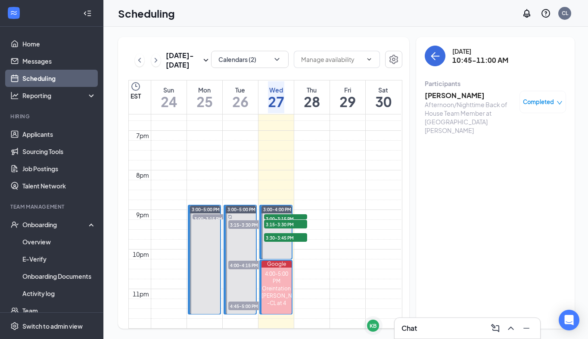
scroll to position [789, 0]
click at [234, 220] on span "3:15-3:30 PM" at bounding box center [249, 224] width 43 height 9
click at [435, 96] on h3 "[PERSON_NAME]" at bounding box center [470, 95] width 90 height 9
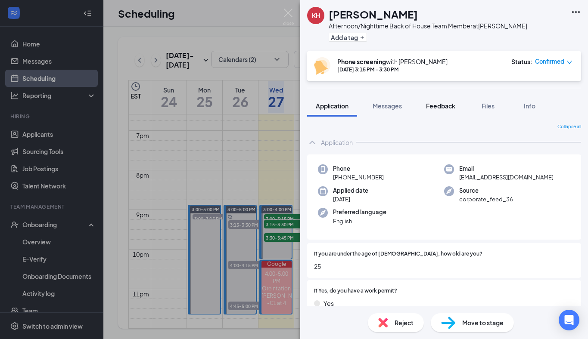
click at [447, 105] on span "Feedback" at bounding box center [440, 106] width 29 height 8
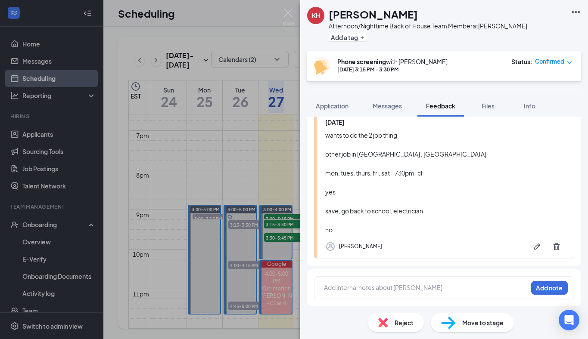
scroll to position [74, 0]
click at [391, 329] on div "Reject" at bounding box center [396, 322] width 56 height 19
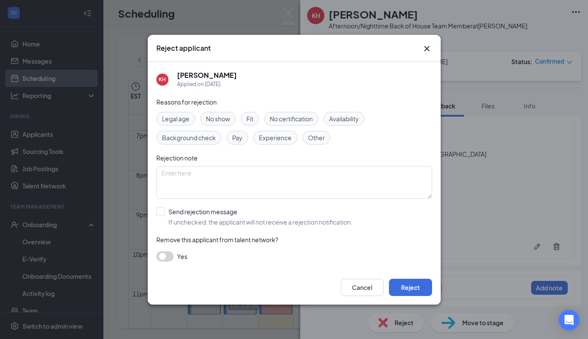
click at [177, 117] on span "Legal age" at bounding box center [176, 118] width 28 height 9
click at [251, 119] on span "Fit" at bounding box center [249, 118] width 7 height 9
click at [184, 206] on div "Reasons for rejection Legal age No show Fit No certification Availability Backg…" at bounding box center [294, 183] width 276 height 173
click at [183, 217] on input "Send rejection message If unchecked, the applicant will not receive a rejection…" at bounding box center [254, 217] width 196 height 19
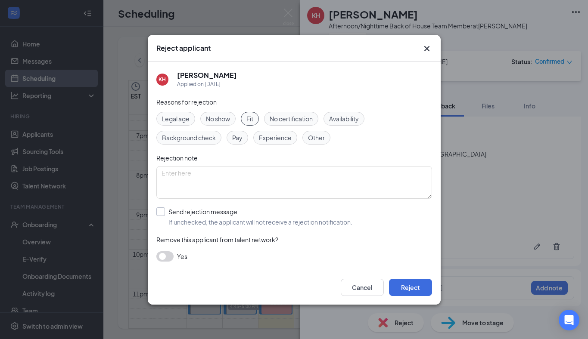
checkbox input "true"
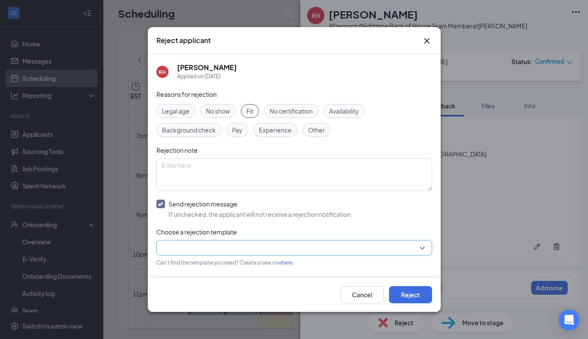
click at [179, 249] on input "search" at bounding box center [290, 248] width 259 height 15
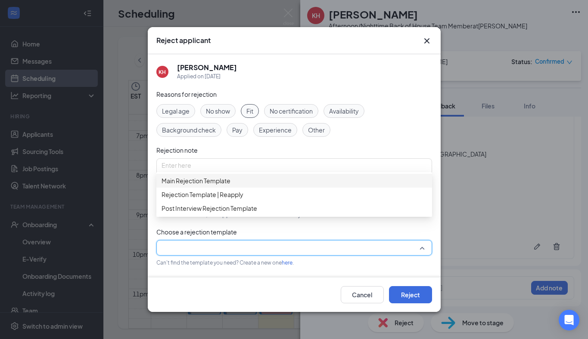
click at [181, 186] on span "Main Rejection Template" at bounding box center [195, 180] width 69 height 9
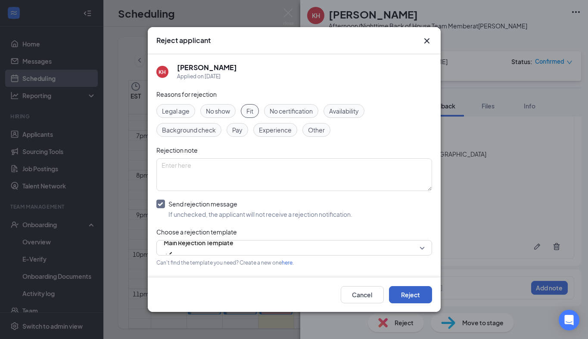
click at [404, 301] on button "Reject" at bounding box center [410, 294] width 43 height 17
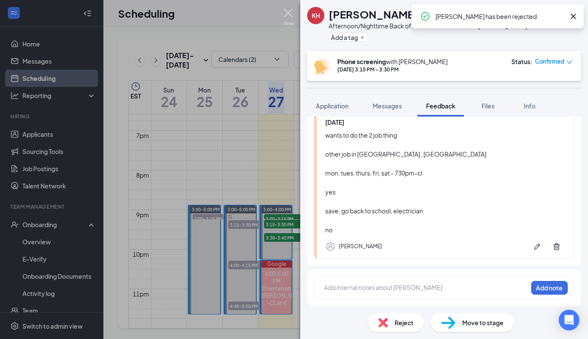
click at [290, 11] on img at bounding box center [288, 17] width 11 height 17
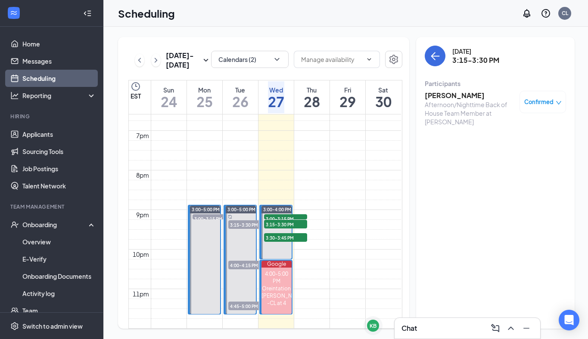
click at [239, 261] on span "4:00-4:15 PM" at bounding box center [249, 265] width 43 height 9
click at [458, 94] on h3 "[PERSON_NAME]" at bounding box center [470, 95] width 90 height 9
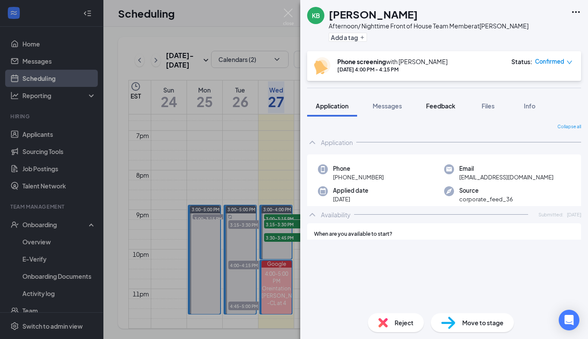
click at [440, 113] on button "Feedback" at bounding box center [440, 106] width 47 height 22
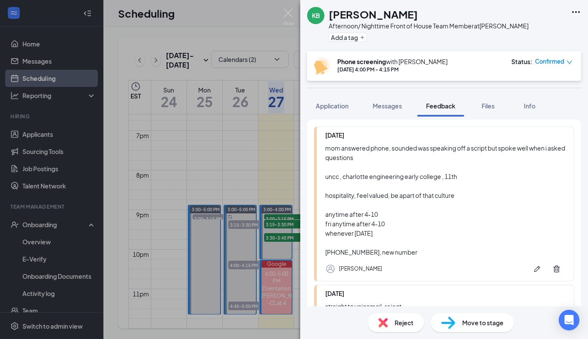
scroll to position [60, 0]
click at [287, 17] on img at bounding box center [288, 17] width 11 height 17
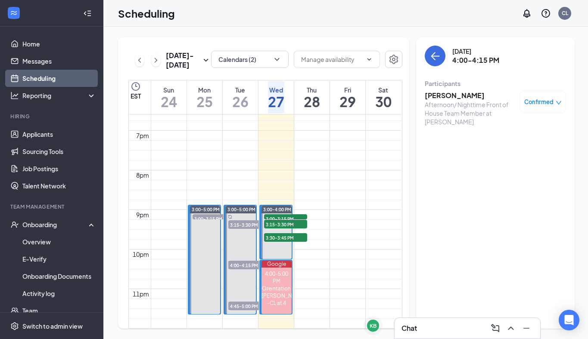
click at [233, 302] on span "4:45-5:00 PM" at bounding box center [249, 306] width 43 height 9
click at [432, 95] on h3 "[PERSON_NAME]" at bounding box center [470, 95] width 90 height 9
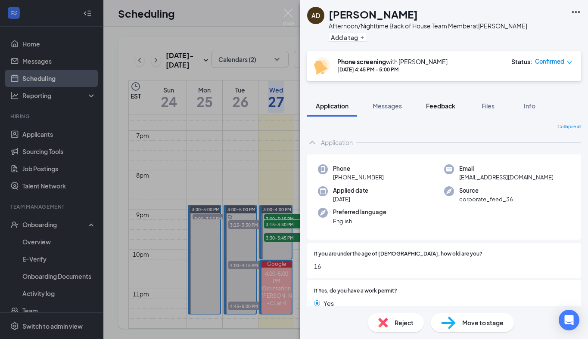
click at [441, 103] on span "Feedback" at bounding box center [440, 106] width 29 height 8
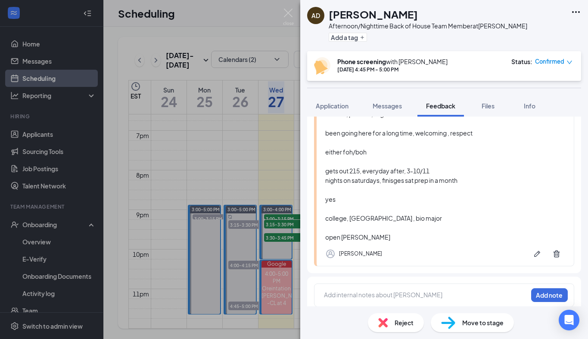
scroll to position [140, 0]
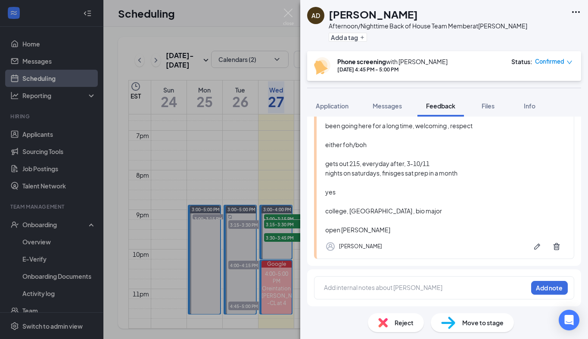
click at [459, 319] on div "Move to stage" at bounding box center [472, 322] width 83 height 19
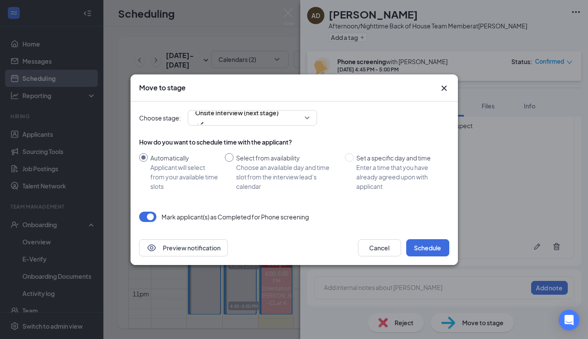
click at [295, 176] on div "Choose an available day and time slot from the interview lead’s calendar" at bounding box center [287, 177] width 102 height 28
click at [233, 162] on input "Select from availability Choose an available day and time slot from the intervi…" at bounding box center [229, 157] width 9 height 9
radio input "true"
radio input "false"
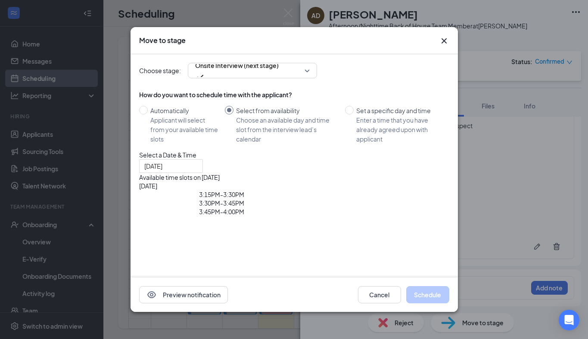
type input "Sep 3, 2025"
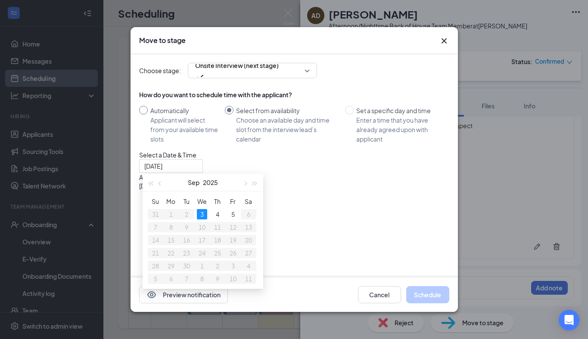
click at [169, 121] on div "Applicant will select from your available time slots" at bounding box center [184, 129] width 68 height 28
click at [148, 115] on input "Automatically Applicant will select from your available time slots" at bounding box center [143, 110] width 9 height 9
radio input "true"
radio input "false"
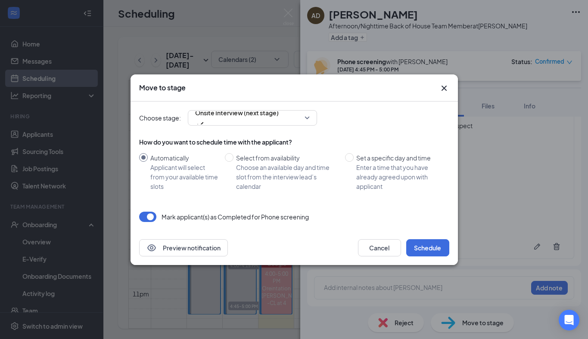
click at [442, 88] on icon "Cross" at bounding box center [444, 88] width 10 height 10
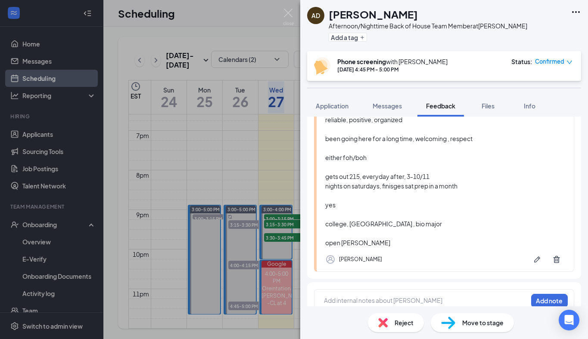
scroll to position [125, 0]
click at [473, 325] on span "Move to stage" at bounding box center [482, 322] width 41 height 9
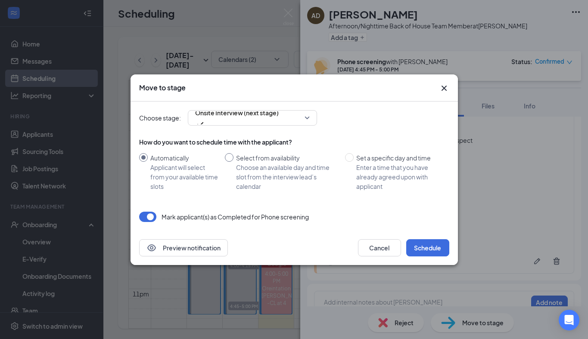
click at [263, 164] on div "Choose an available day and time slot from the interview lead’s calendar" at bounding box center [287, 177] width 102 height 28
click at [233, 162] on input "Select from availability Choose an available day and time slot from the intervi…" at bounding box center [229, 157] width 9 height 9
radio input "true"
radio input "false"
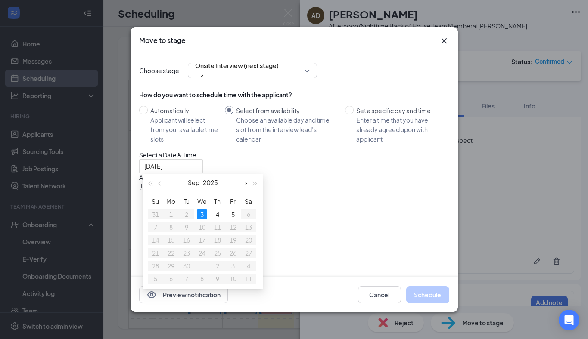
click at [246, 184] on span "button" at bounding box center [245, 184] width 4 height 4
click at [155, 183] on button "button" at bounding box center [159, 182] width 9 height 17
type input "Sep 3, 2025"
click at [303, 156] on div "How do you want to schedule time with the applicant? Automatically Applicant wi…" at bounding box center [294, 188] width 310 height 202
click at [384, 120] on div "Enter a time that you have already agreed upon with applicant" at bounding box center [399, 129] width 86 height 28
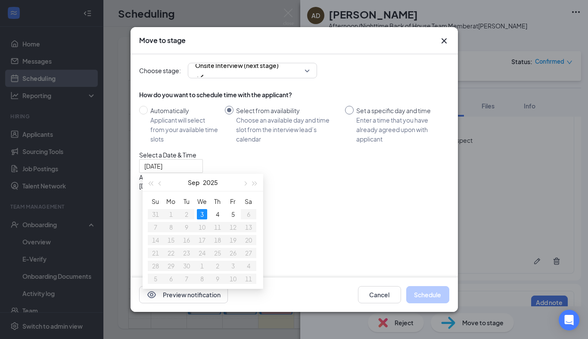
click at [354, 115] on input "Set a specific day and time Enter a time that you have already agreed upon with…" at bounding box center [349, 110] width 9 height 9
radio input "true"
radio input "false"
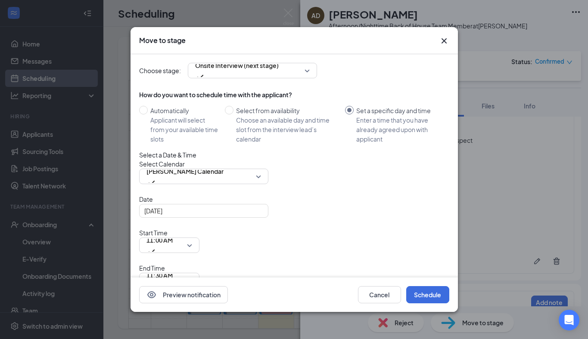
click at [442, 42] on icon "Cross" at bounding box center [443, 40] width 5 height 5
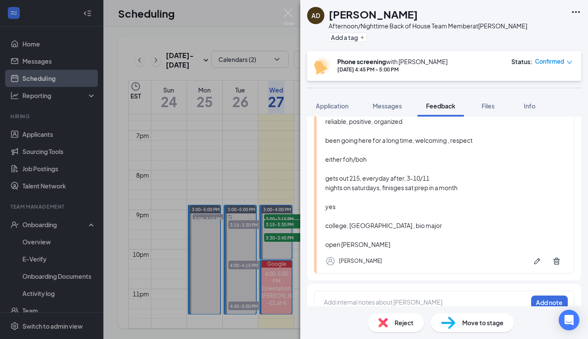
click at [467, 331] on div "Move to stage" at bounding box center [472, 322] width 83 height 19
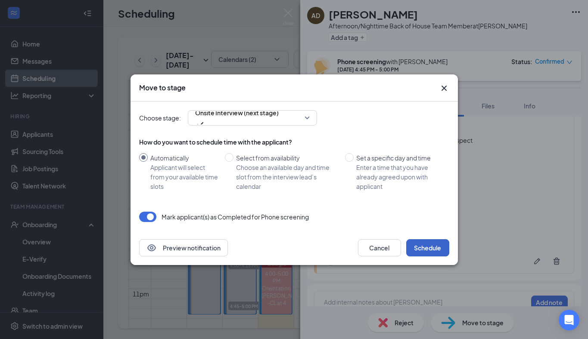
click at [418, 251] on button "Schedule" at bounding box center [427, 247] width 43 height 17
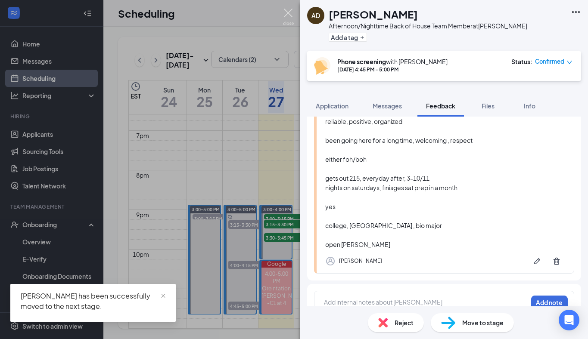
click at [288, 14] on img at bounding box center [288, 17] width 11 height 17
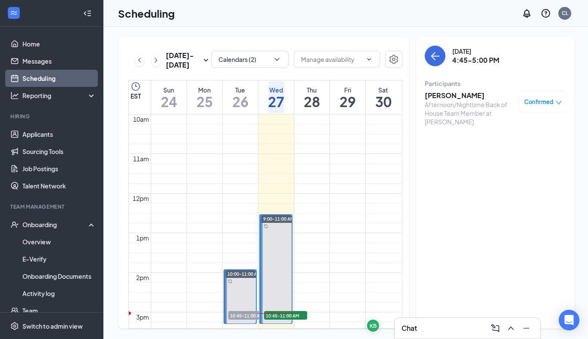
scroll to position [423, 0]
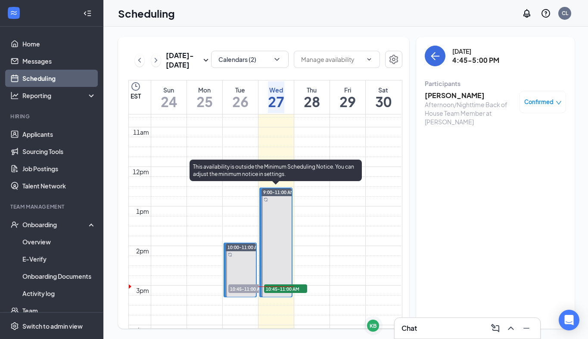
click at [268, 285] on span "10:45-11:00 AM" at bounding box center [285, 289] width 43 height 9
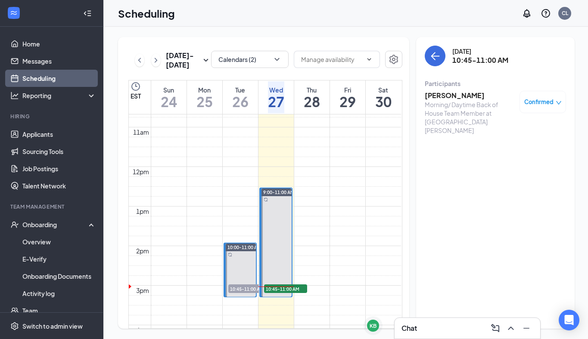
click at [458, 94] on h3 "[PERSON_NAME]" at bounding box center [470, 95] width 90 height 9
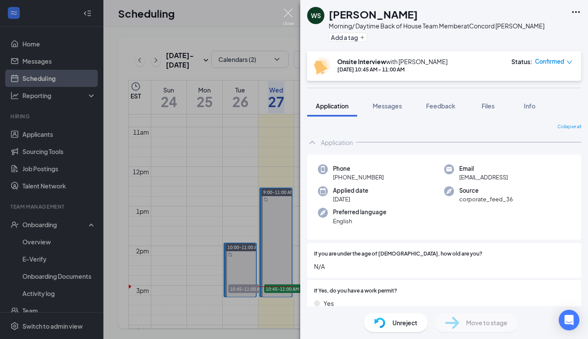
click at [288, 9] on img at bounding box center [288, 17] width 11 height 17
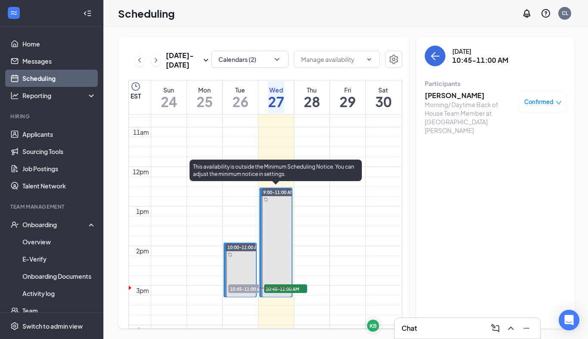
click at [270, 290] on span "10:45-11:00 AM" at bounding box center [285, 289] width 43 height 9
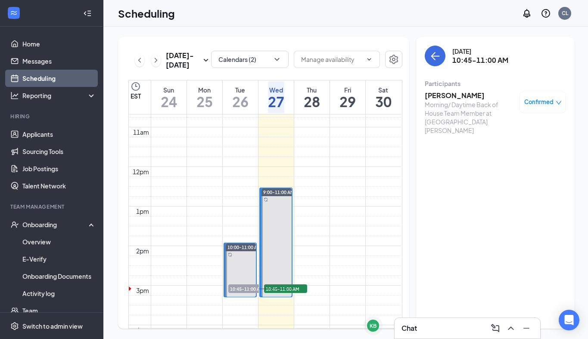
click at [439, 93] on h3 "[PERSON_NAME]" at bounding box center [470, 95] width 90 height 9
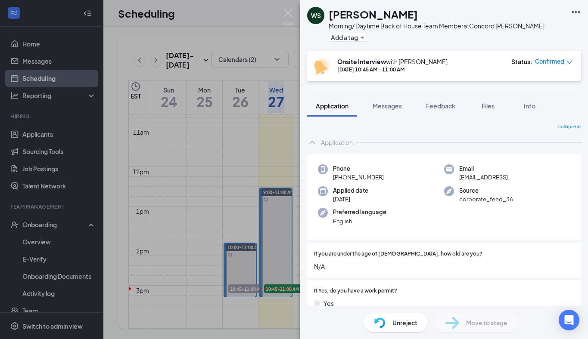
click at [291, 15] on img at bounding box center [288, 17] width 11 height 17
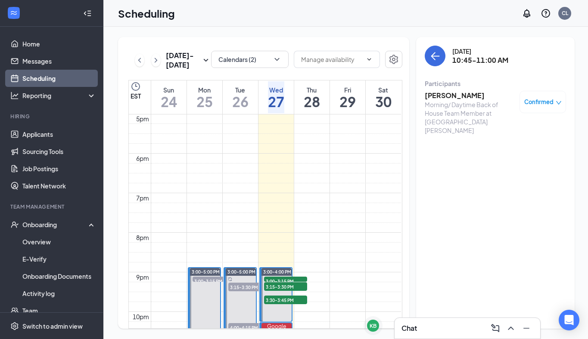
scroll to position [674, 0]
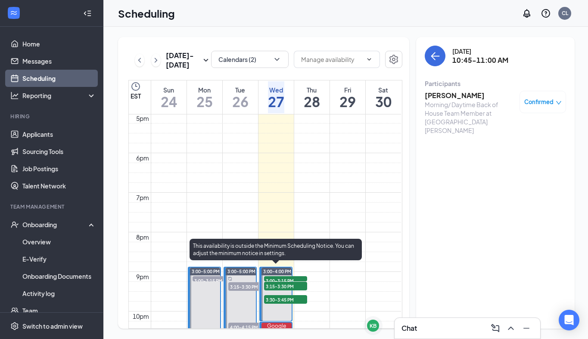
click at [278, 281] on div "3:15-3:30 PM 1" at bounding box center [285, 286] width 45 height 10
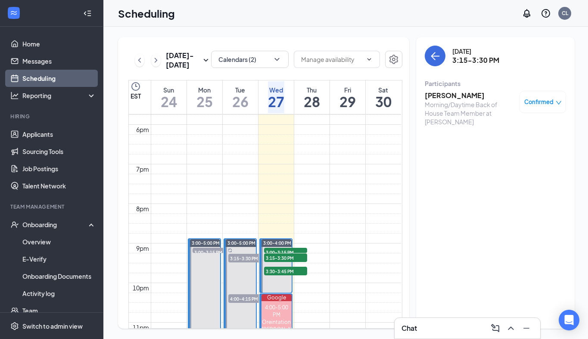
scroll to position [703, 0]
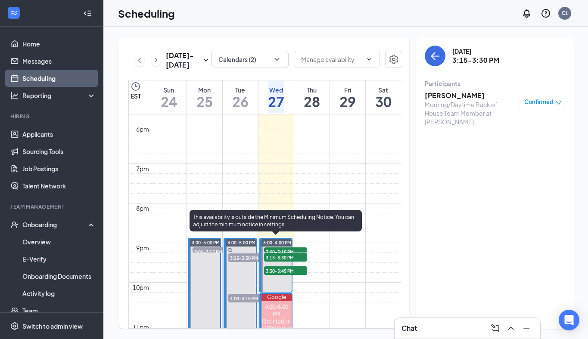
click at [270, 248] on span "3:00-3:15 PM" at bounding box center [285, 252] width 43 height 9
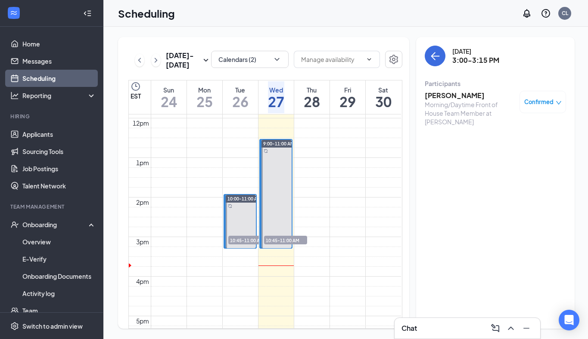
scroll to position [461, 0]
